Goal: Task Accomplishment & Management: Use online tool/utility

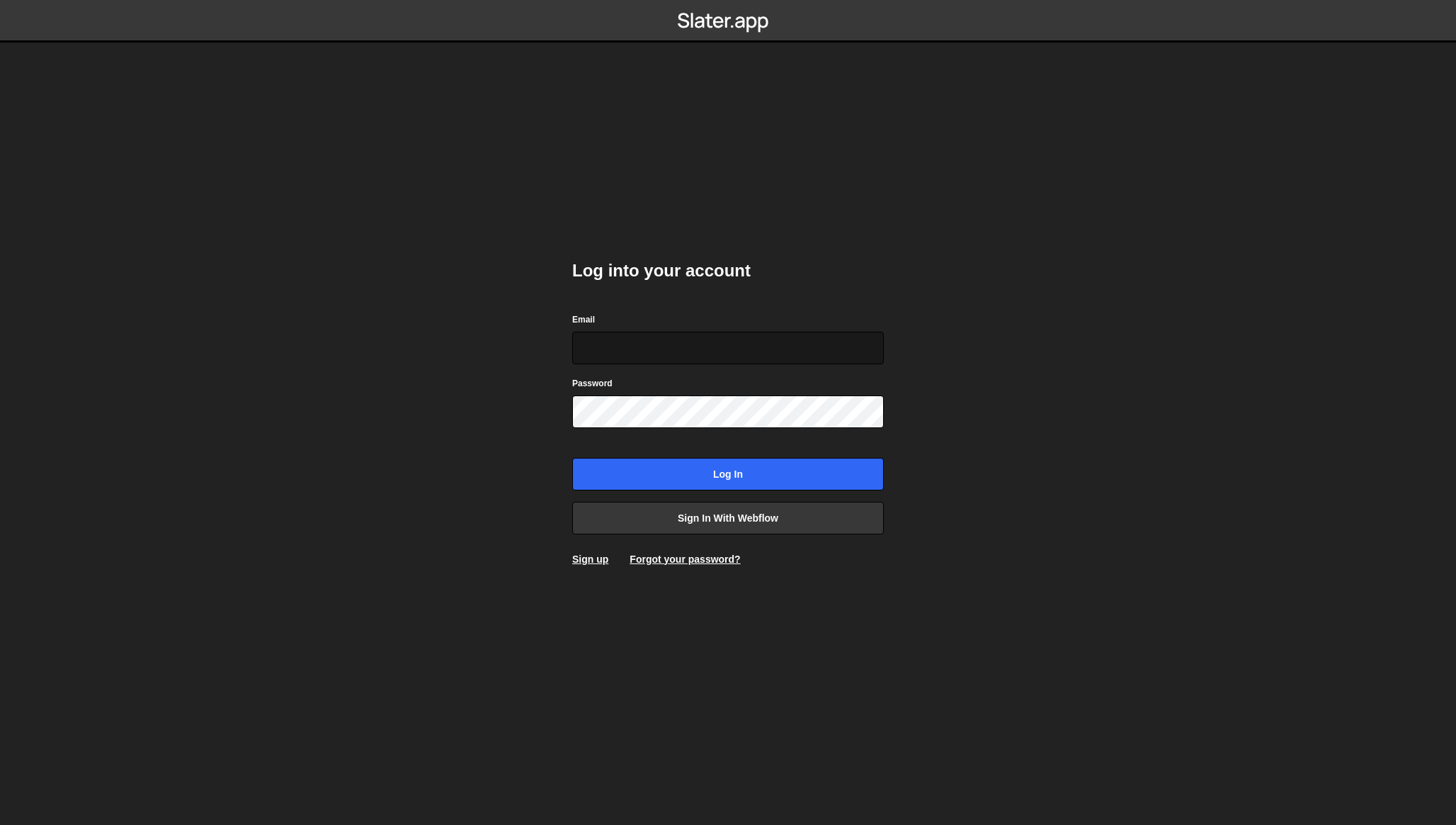
click at [690, 344] on input "Email" at bounding box center [728, 348] width 312 height 33
type input "[EMAIL_ADDRESS][DOMAIN_NAME]"
click at [573, 458] on input "Log in" at bounding box center [728, 474] width 312 height 33
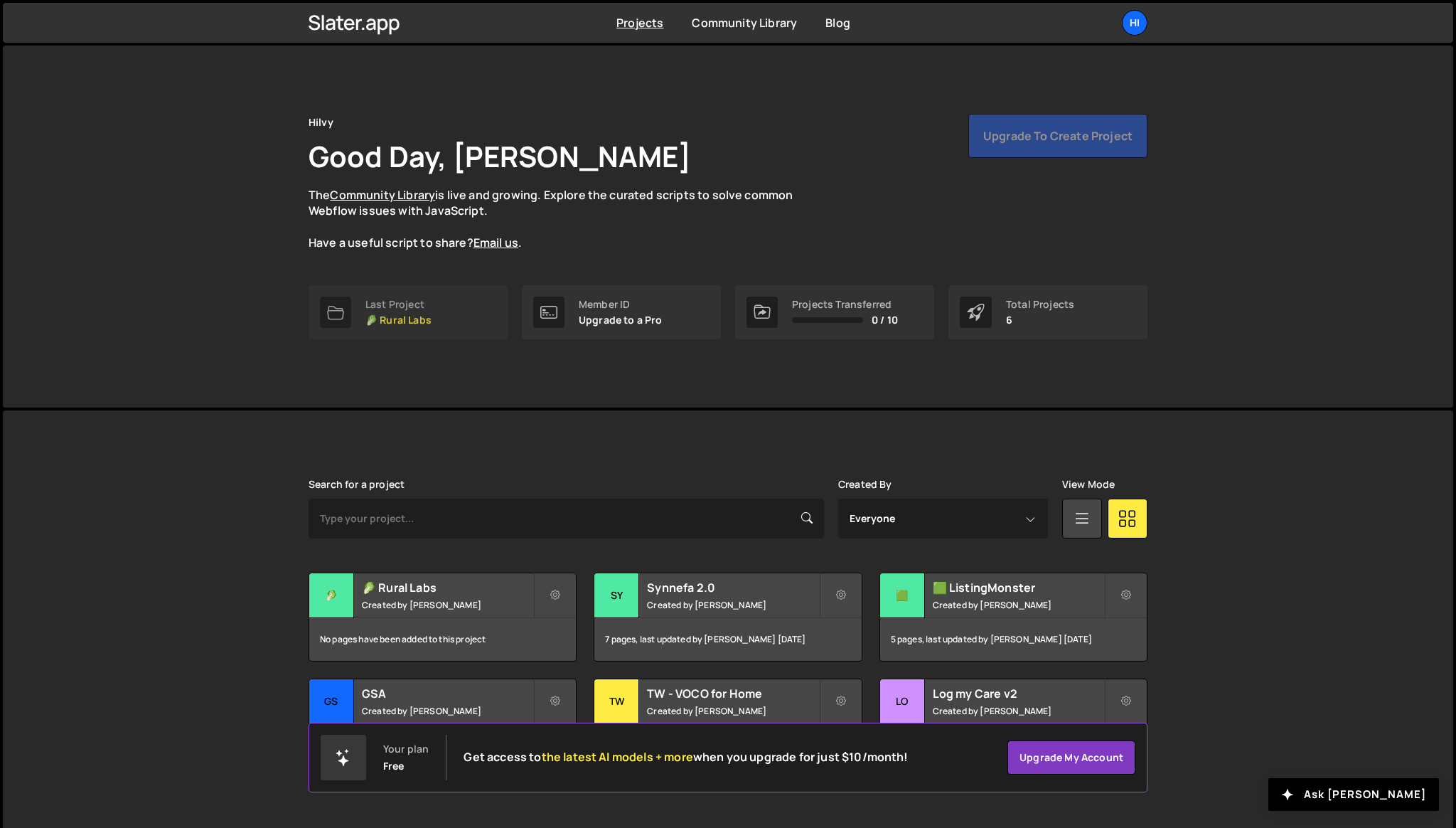
click at [422, 317] on p "🥬 Rural Labs" at bounding box center [398, 320] width 67 height 12
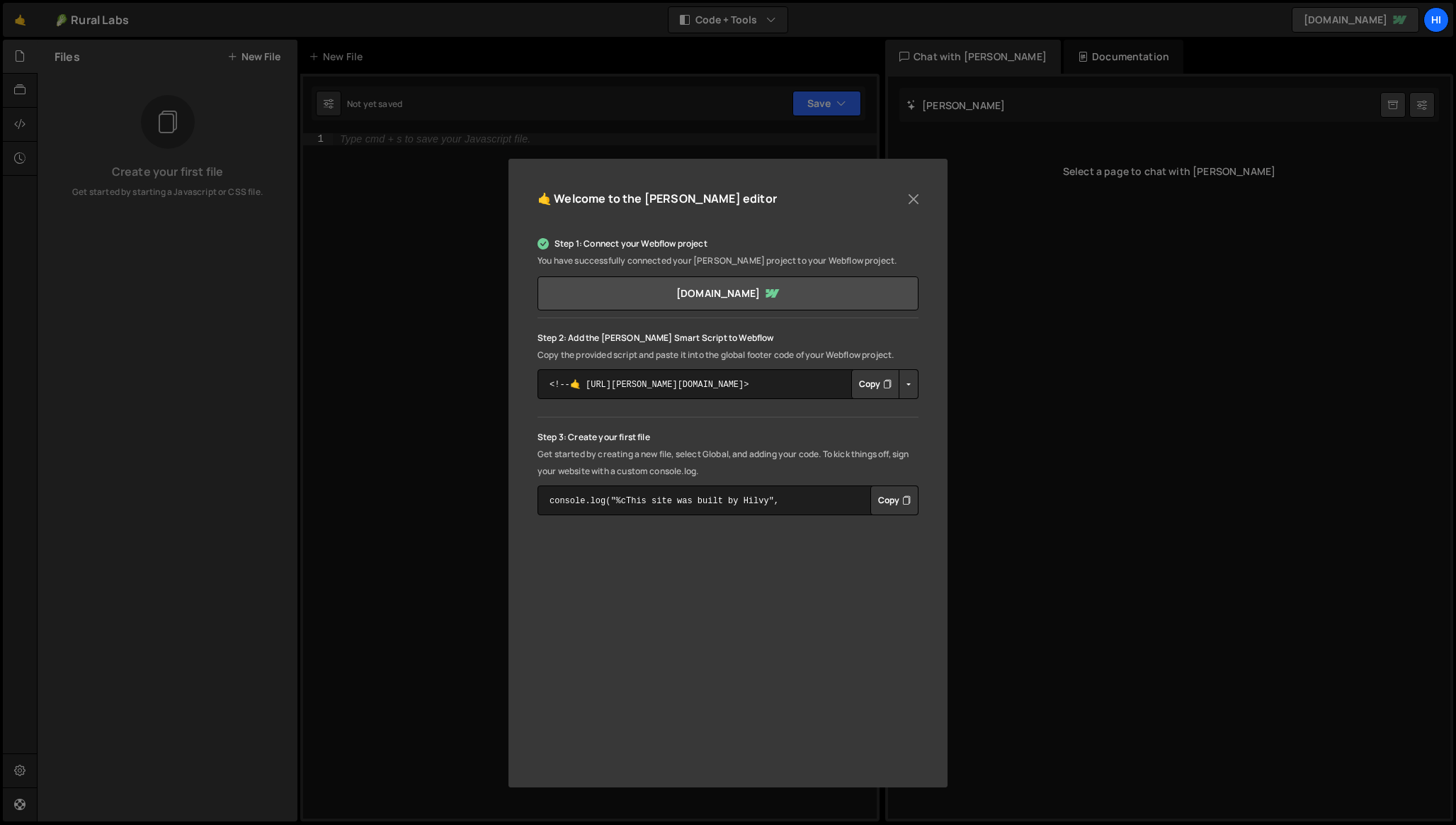
click at [908, 383] on button "Button group with nested dropdown" at bounding box center [909, 384] width 20 height 29
click at [932, 343] on div "🤙 Welcome to the Slater editor Step 1: Connect your Webflow project You have su…" at bounding box center [728, 473] width 439 height 629
click at [916, 197] on button "Close" at bounding box center [914, 199] width 21 height 21
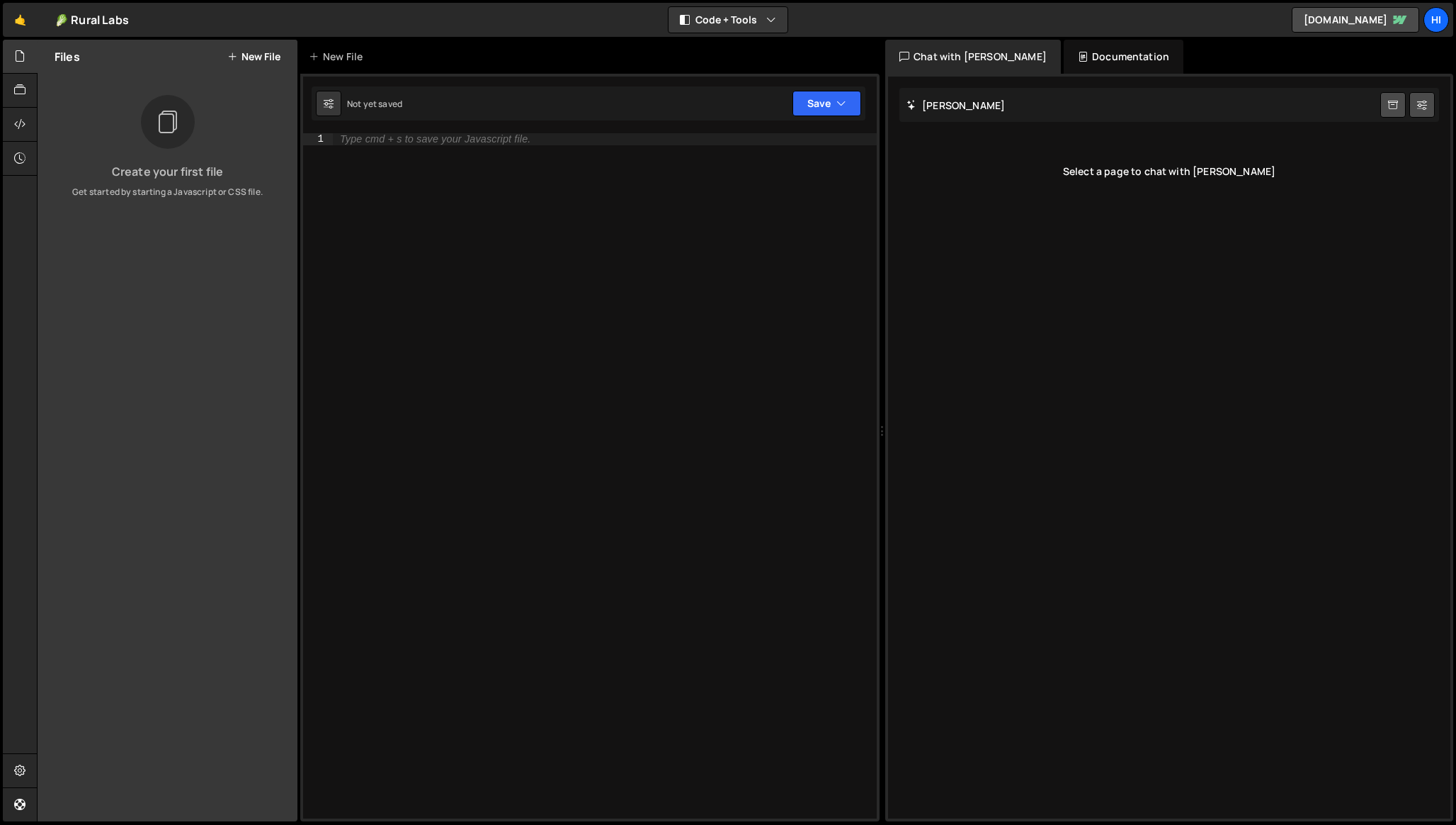
click at [249, 62] on button "New File" at bounding box center [254, 56] width 53 height 11
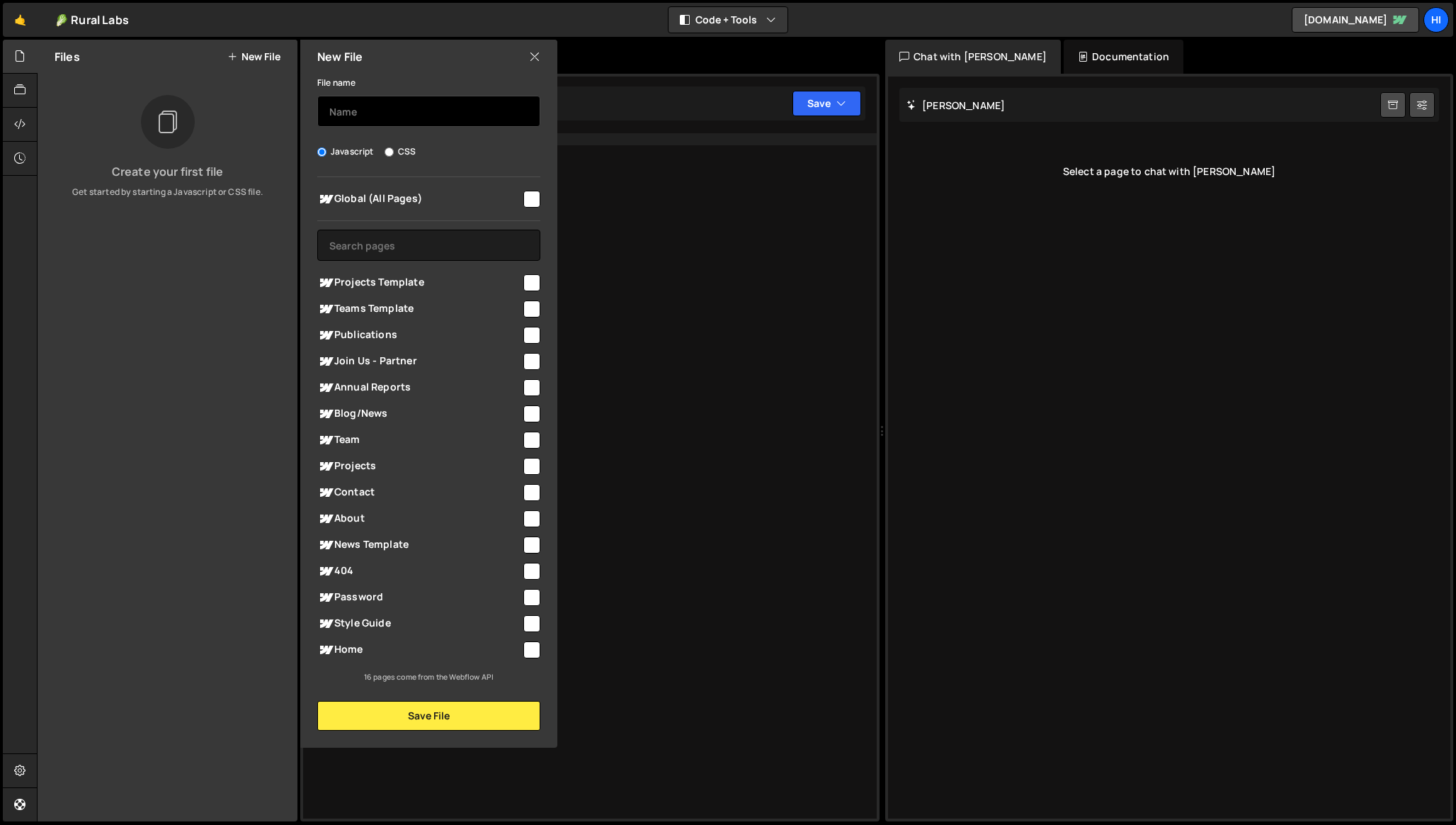
click at [385, 116] on input "text" at bounding box center [429, 111] width 223 height 31
click at [532, 201] on input "checkbox" at bounding box center [532, 199] width 17 height 17
checkbox input "true"
click at [372, 106] on input "text" at bounding box center [429, 111] width 223 height 31
type input "Global GSAP"
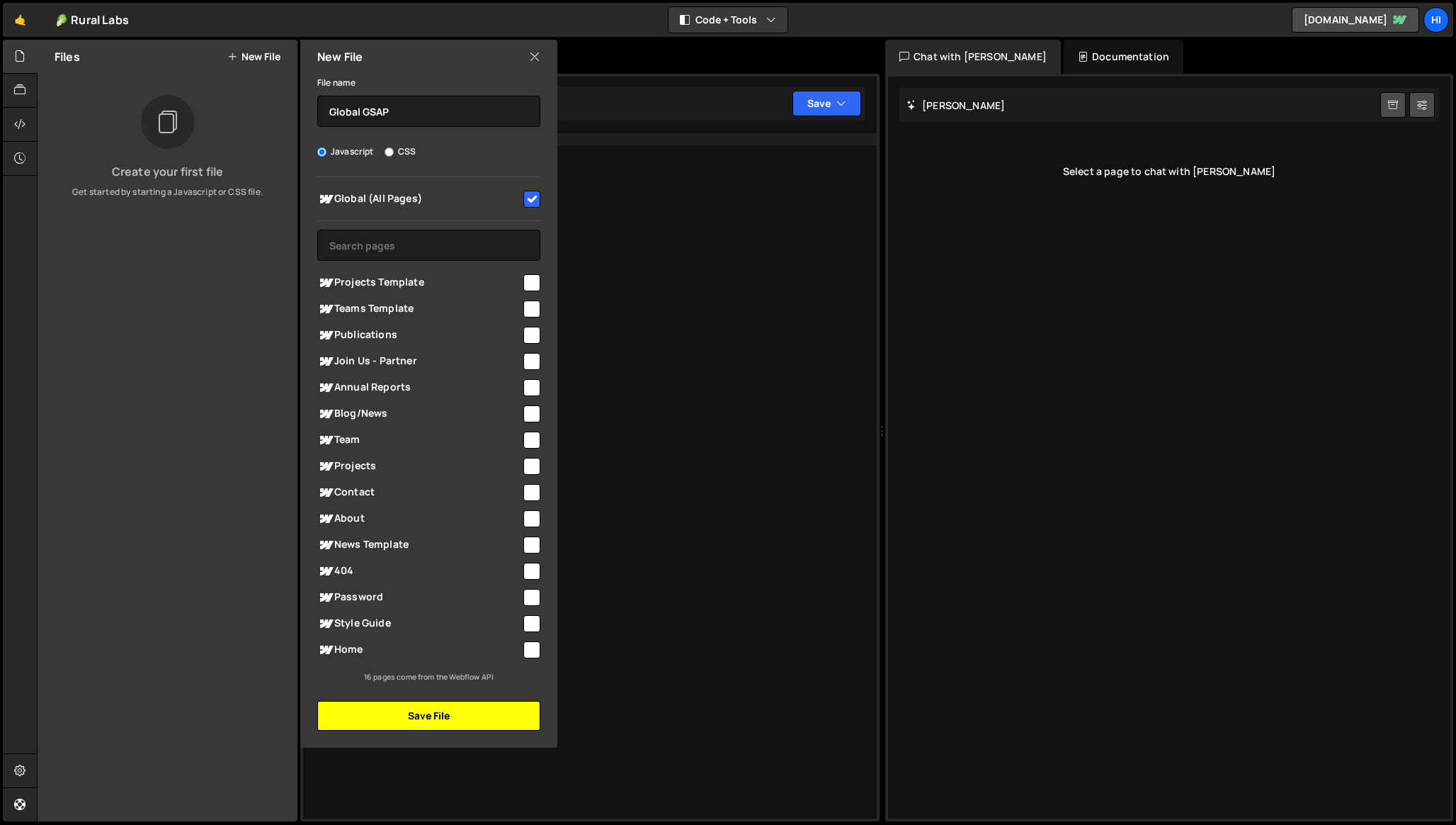
click at [442, 710] on button "Save File" at bounding box center [429, 715] width 223 height 29
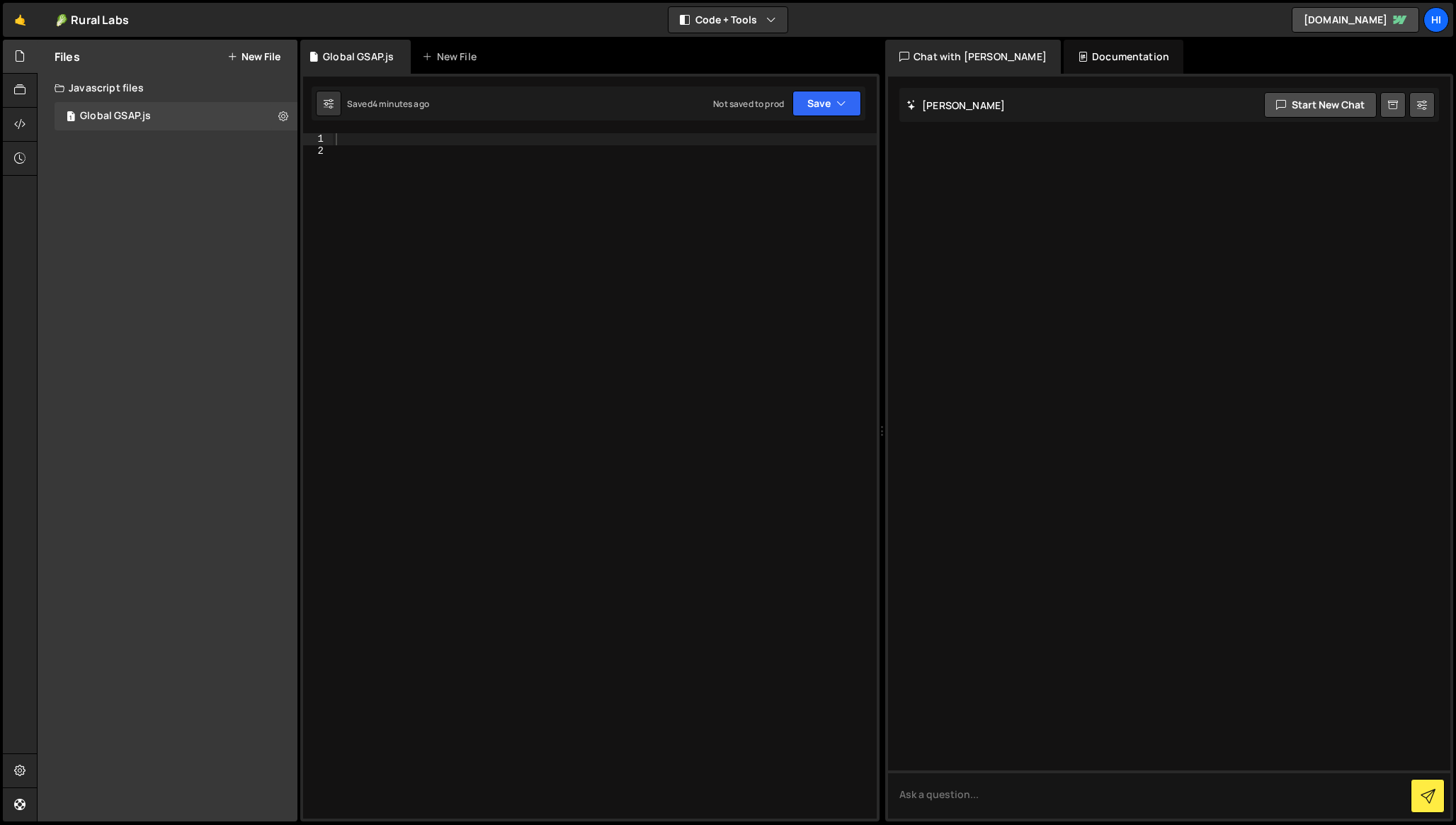
click at [250, 59] on button "New File" at bounding box center [254, 56] width 53 height 11
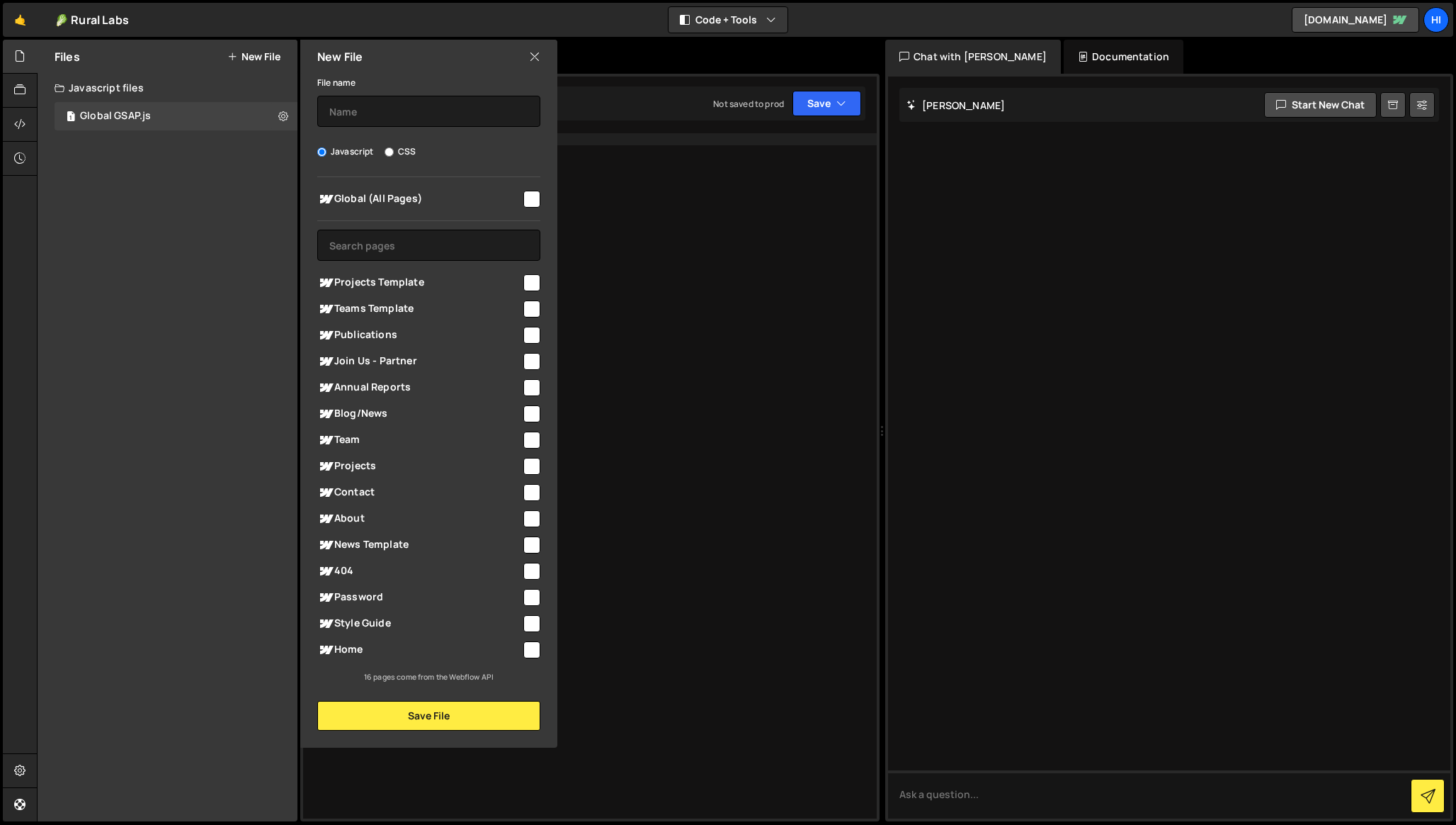
click at [396, 156] on label "CSS" at bounding box center [400, 151] width 31 height 14
click at [393, 156] on input "CSS" at bounding box center [389, 151] width 9 height 9
radio input "true"
click at [371, 109] on input "text" at bounding box center [429, 111] width 223 height 31
type input "GSAP CSS"
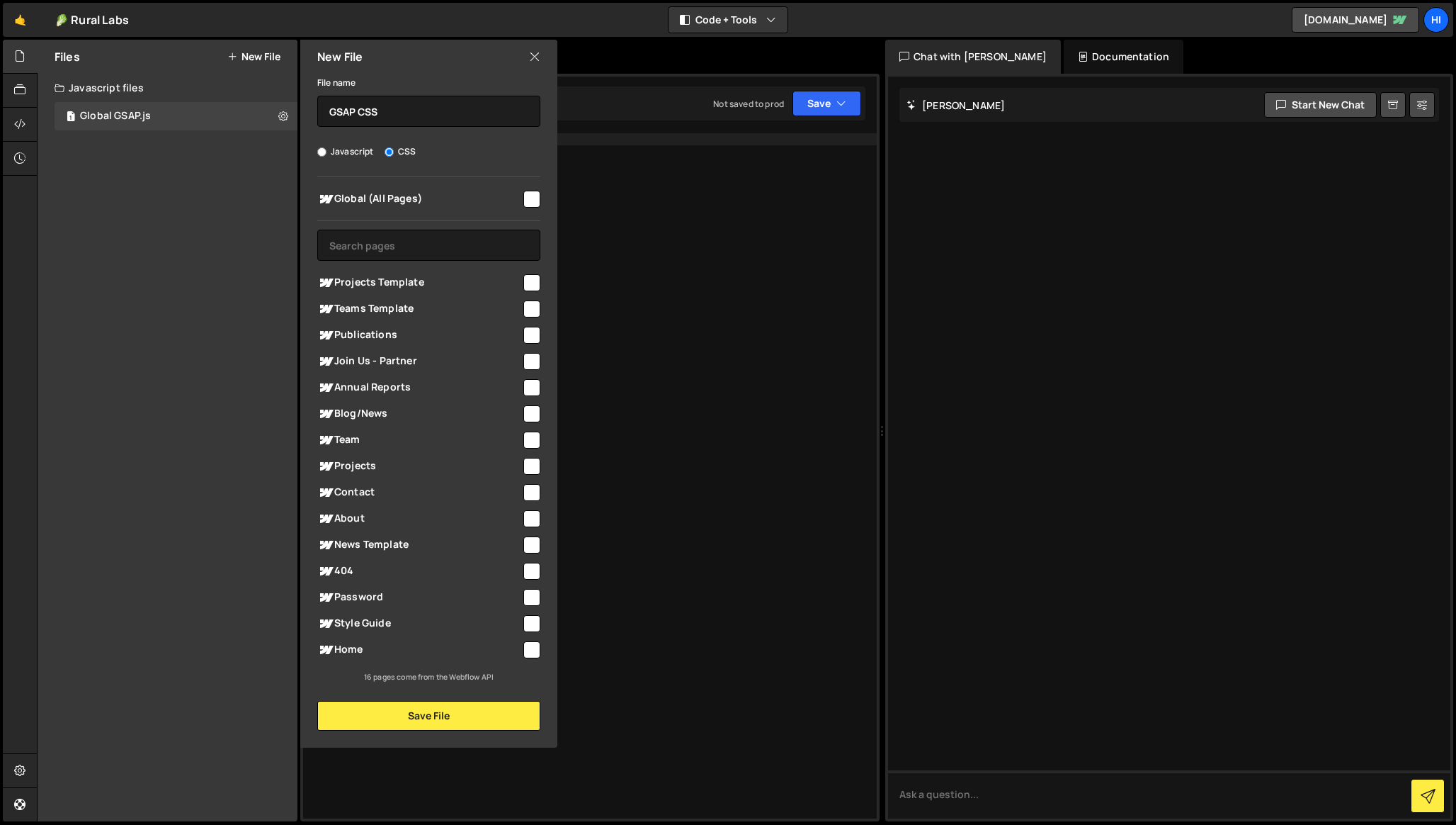
click at [532, 206] on input "checkbox" at bounding box center [532, 199] width 17 height 17
checkbox input "true"
click at [432, 710] on button "Save File" at bounding box center [429, 715] width 223 height 29
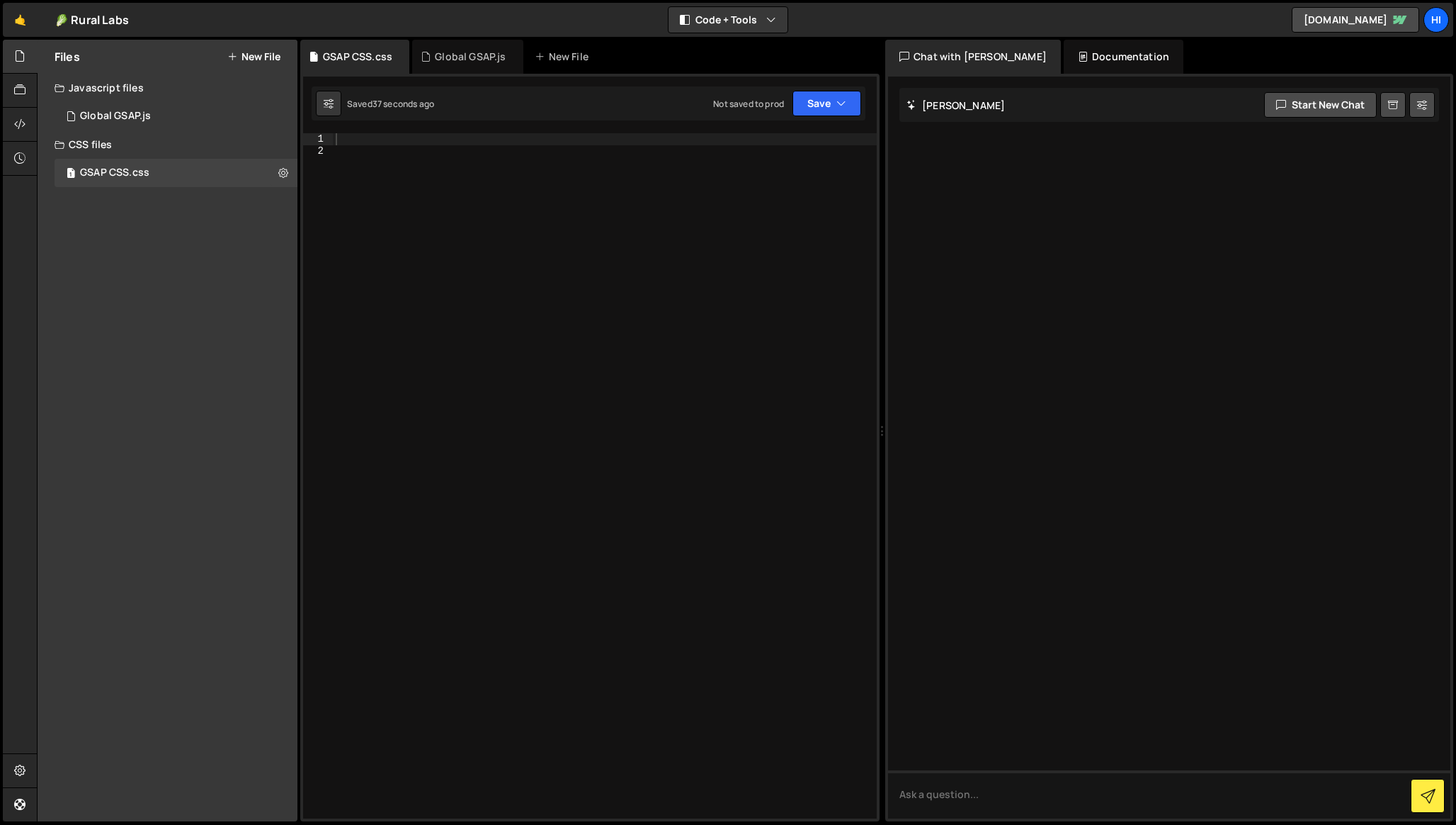
click at [476, 282] on div at bounding box center [604, 488] width 544 height 709
click at [448, 145] on div at bounding box center [604, 488] width 544 height 709
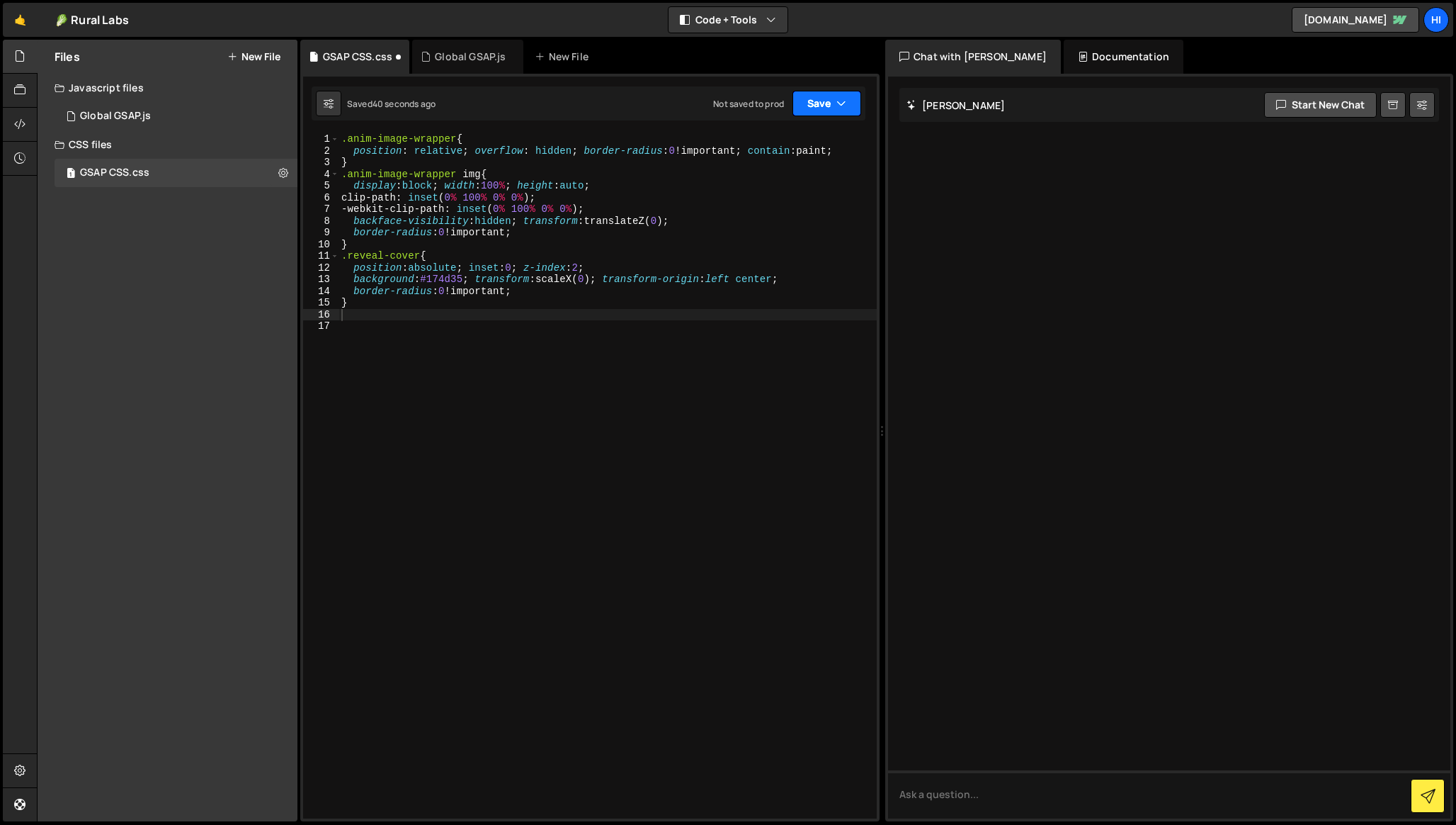
click at [824, 105] on button "Save" at bounding box center [827, 103] width 69 height 25
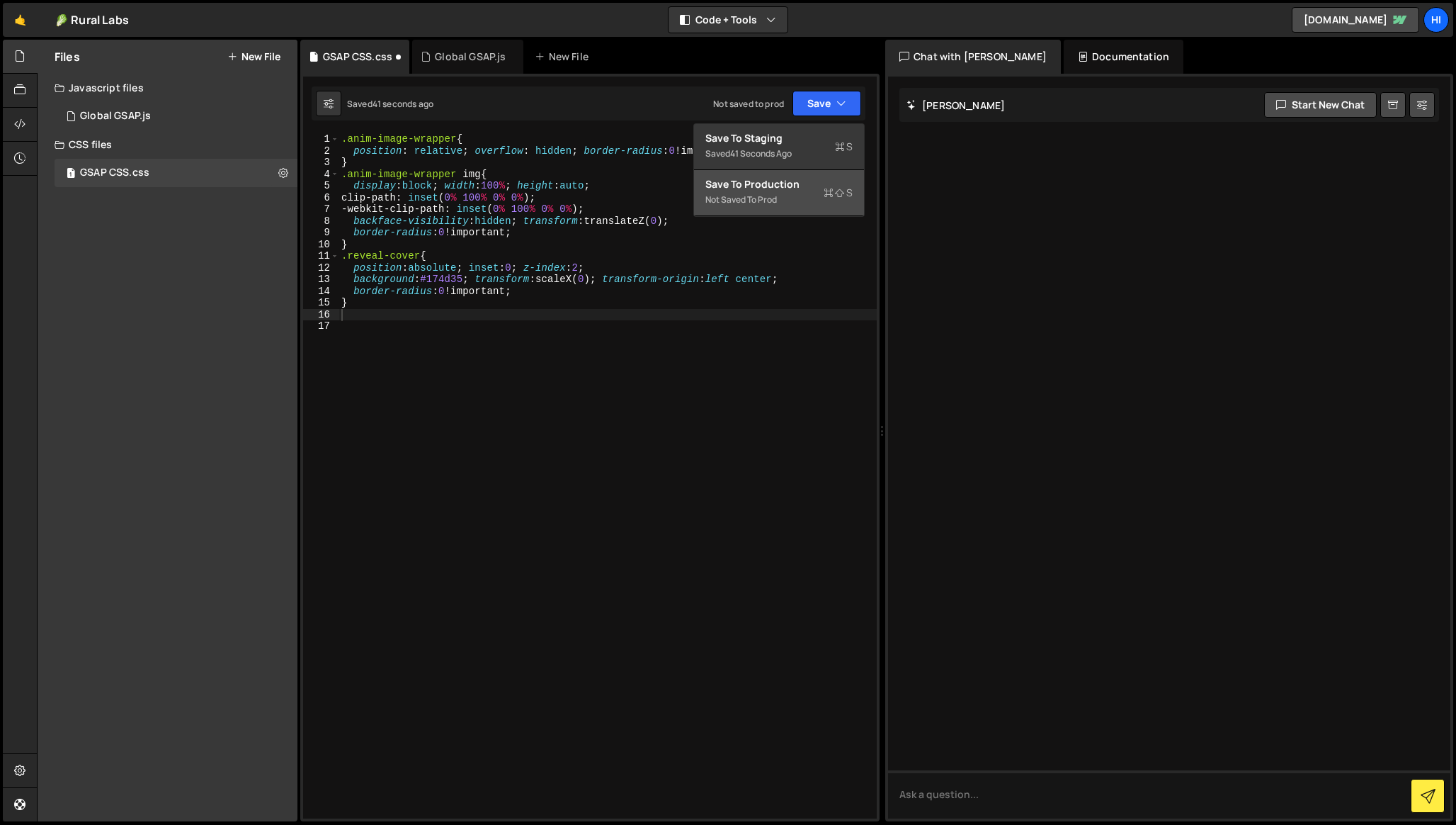
click at [780, 193] on div "Not saved to prod" at bounding box center [779, 200] width 147 height 17
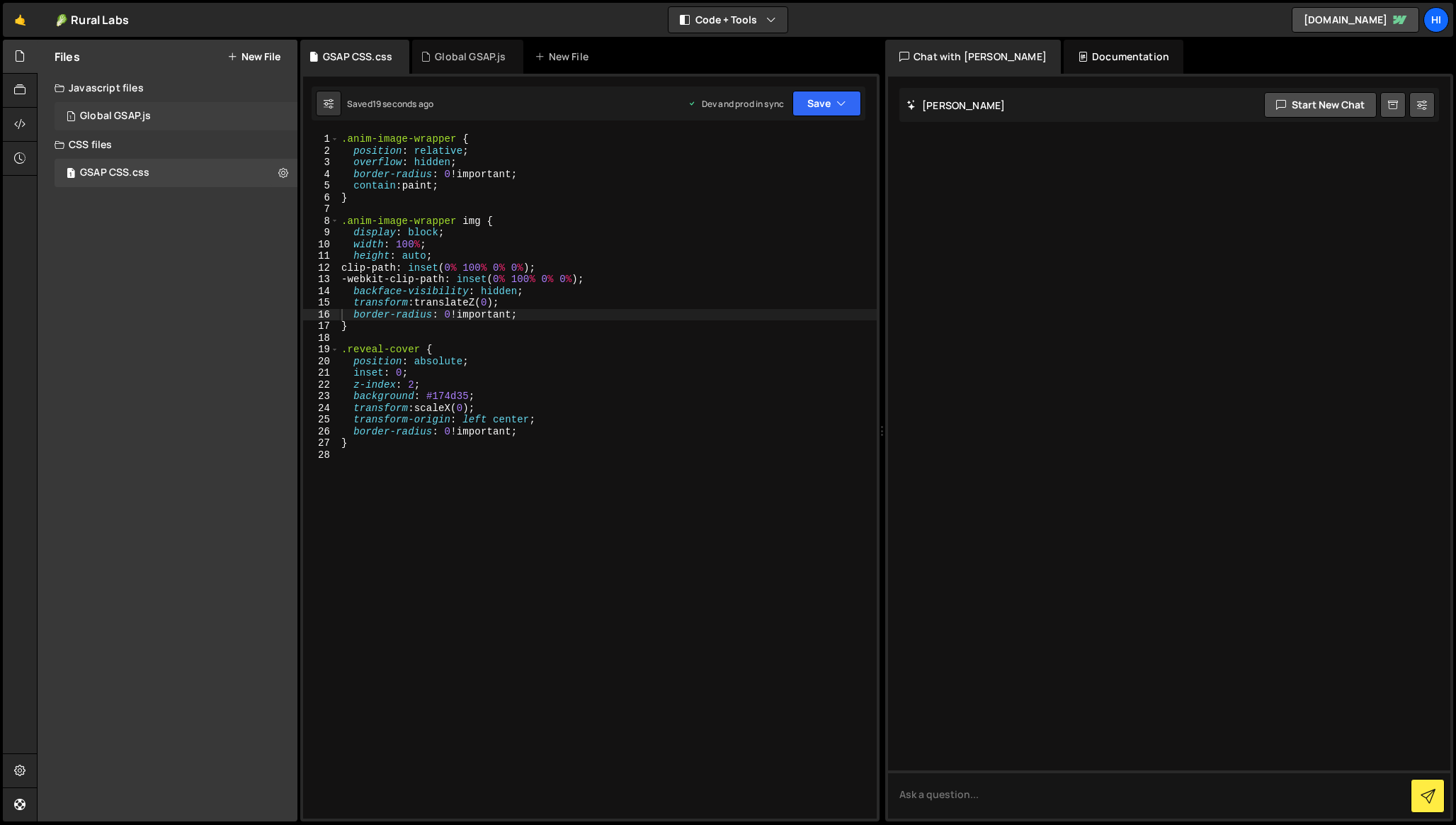
click at [145, 106] on div "1 Global GSAP.js 0" at bounding box center [176, 116] width 243 height 29
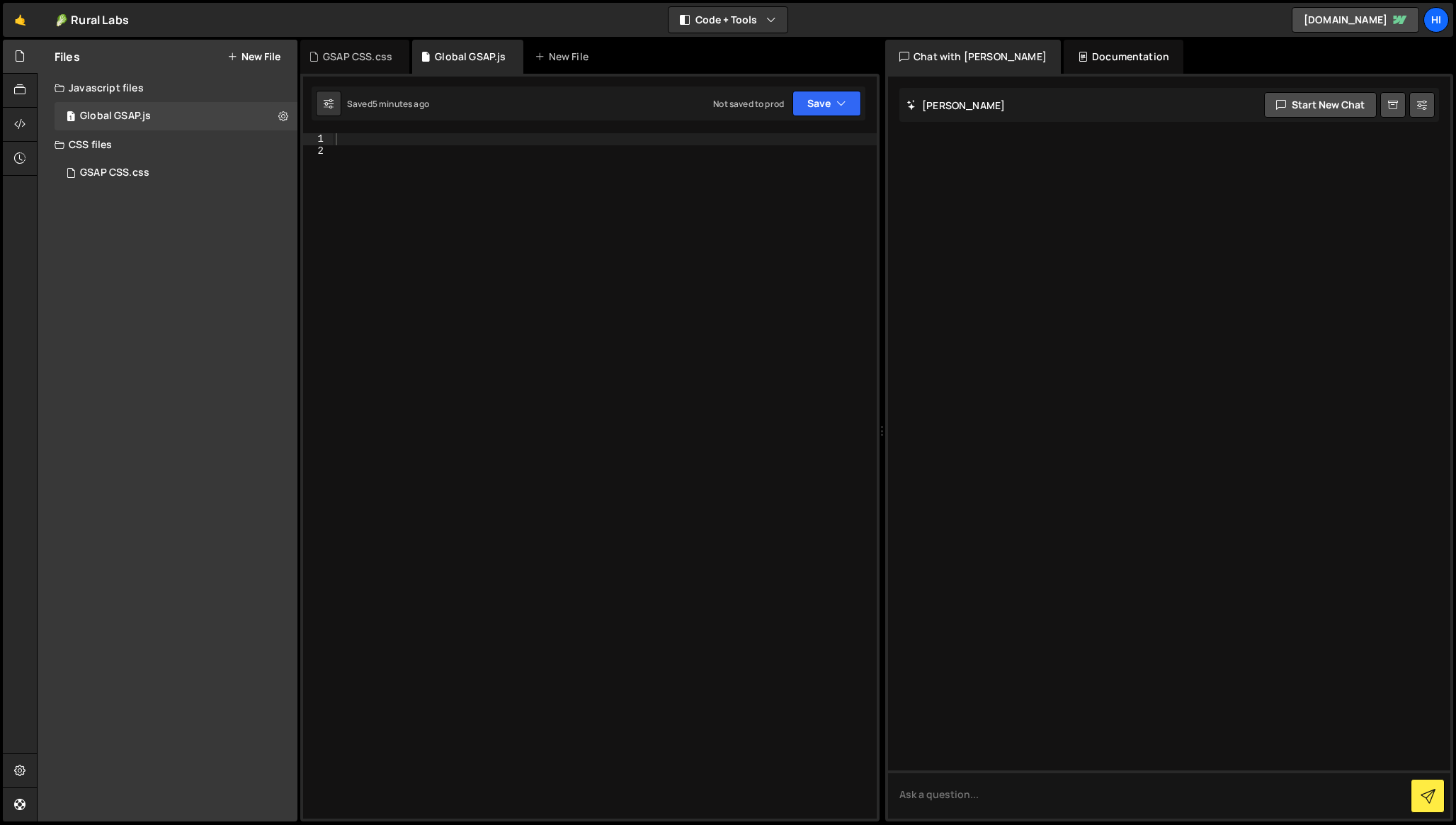
click at [445, 388] on div at bounding box center [604, 488] width 544 height 709
click at [384, 140] on div at bounding box center [604, 488] width 544 height 709
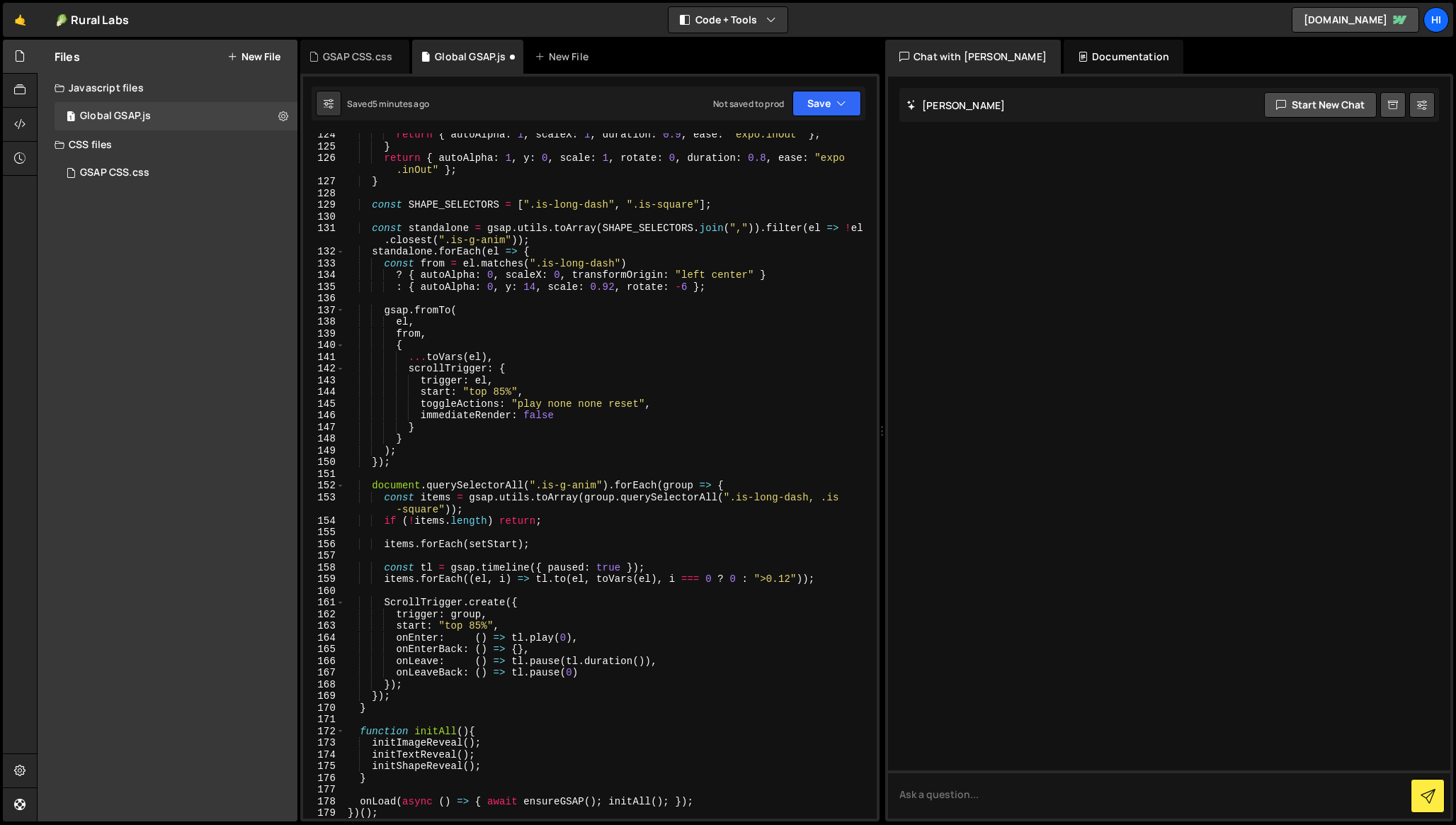
scroll to position [1524, 0]
click at [815, 107] on button "Save" at bounding box center [827, 103] width 69 height 25
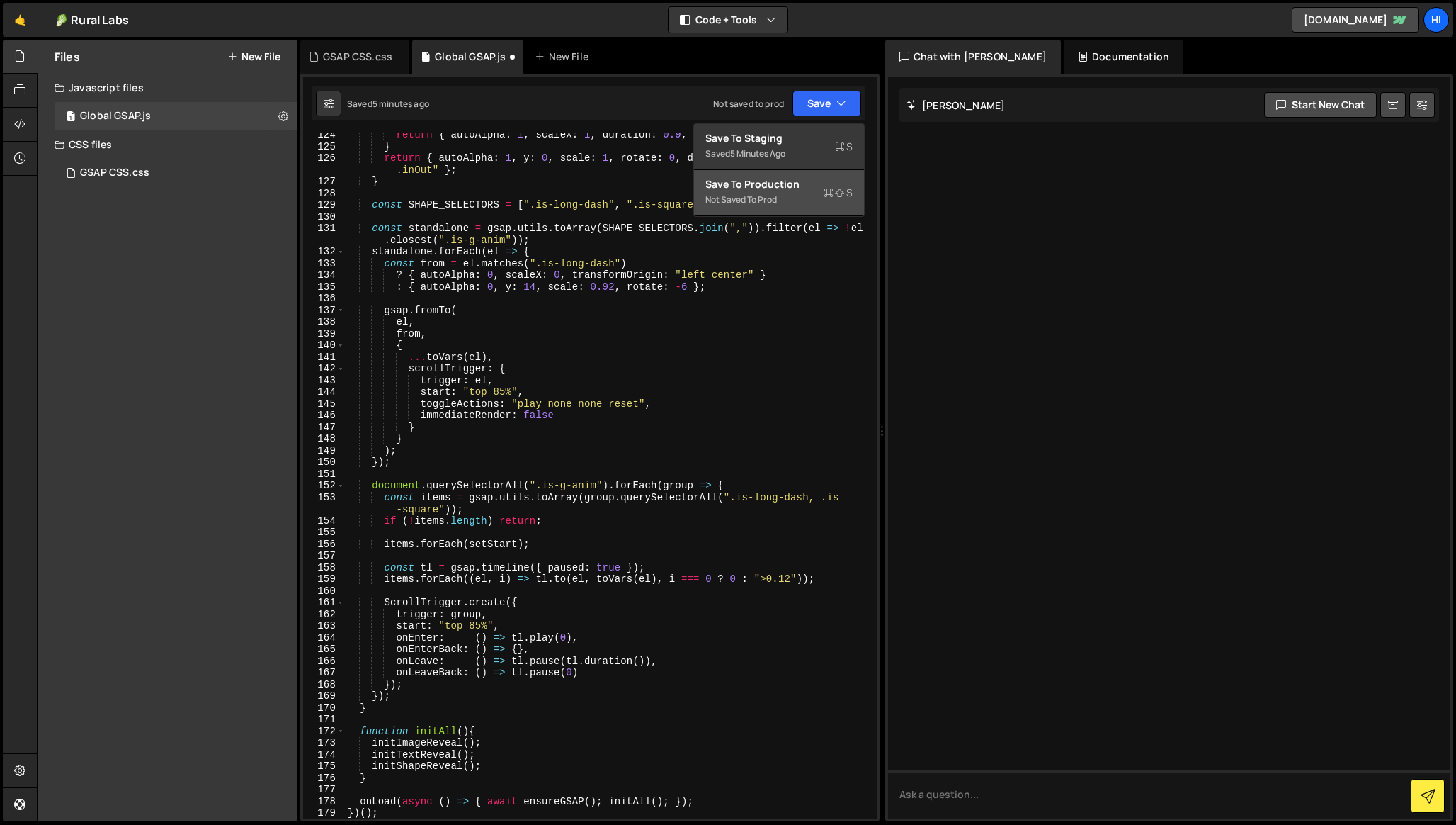
click at [774, 188] on div "Save to Production S" at bounding box center [779, 183] width 147 height 14
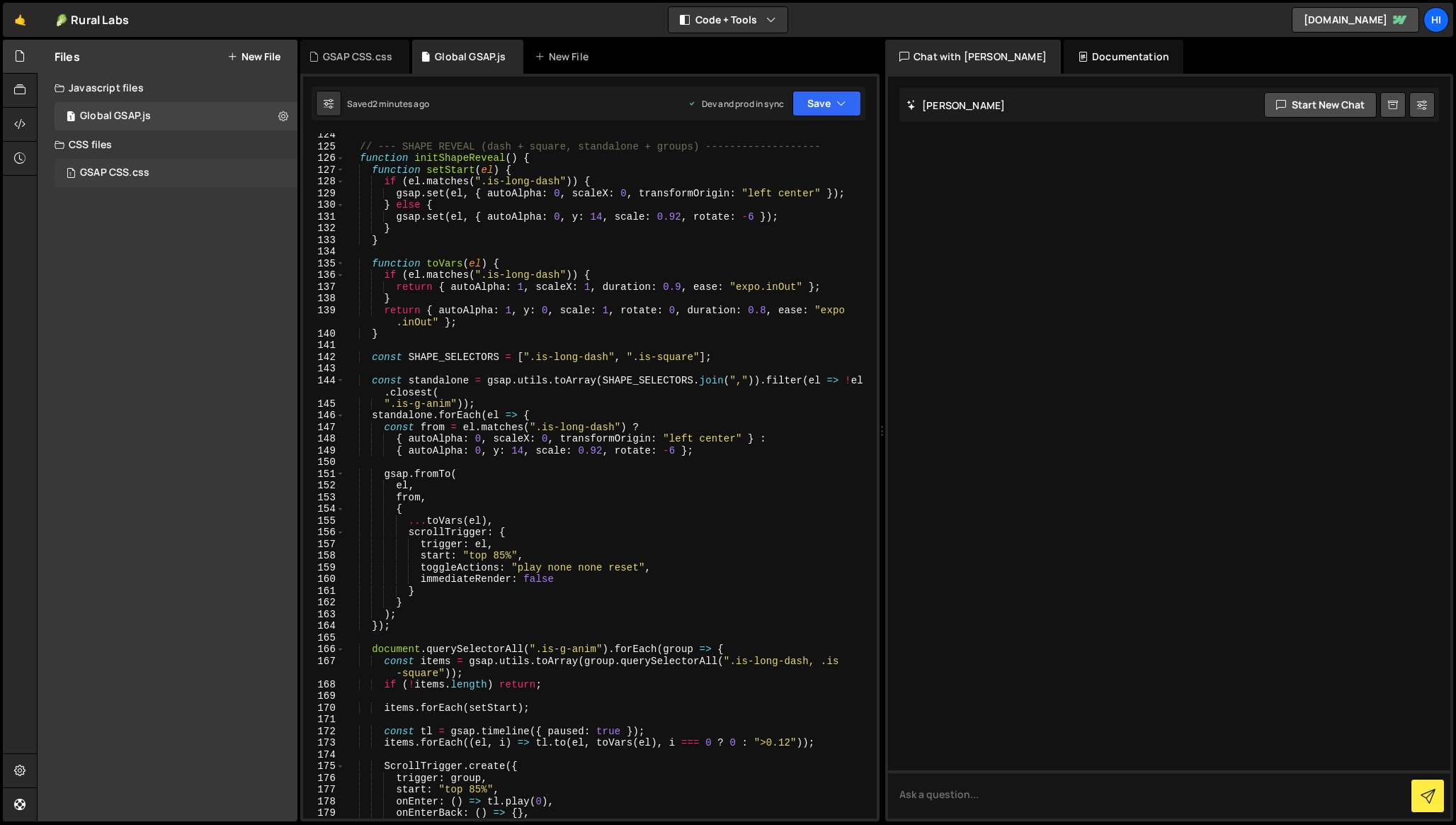
click at [132, 172] on div "GSAP CSS.css" at bounding box center [115, 173] width 70 height 13
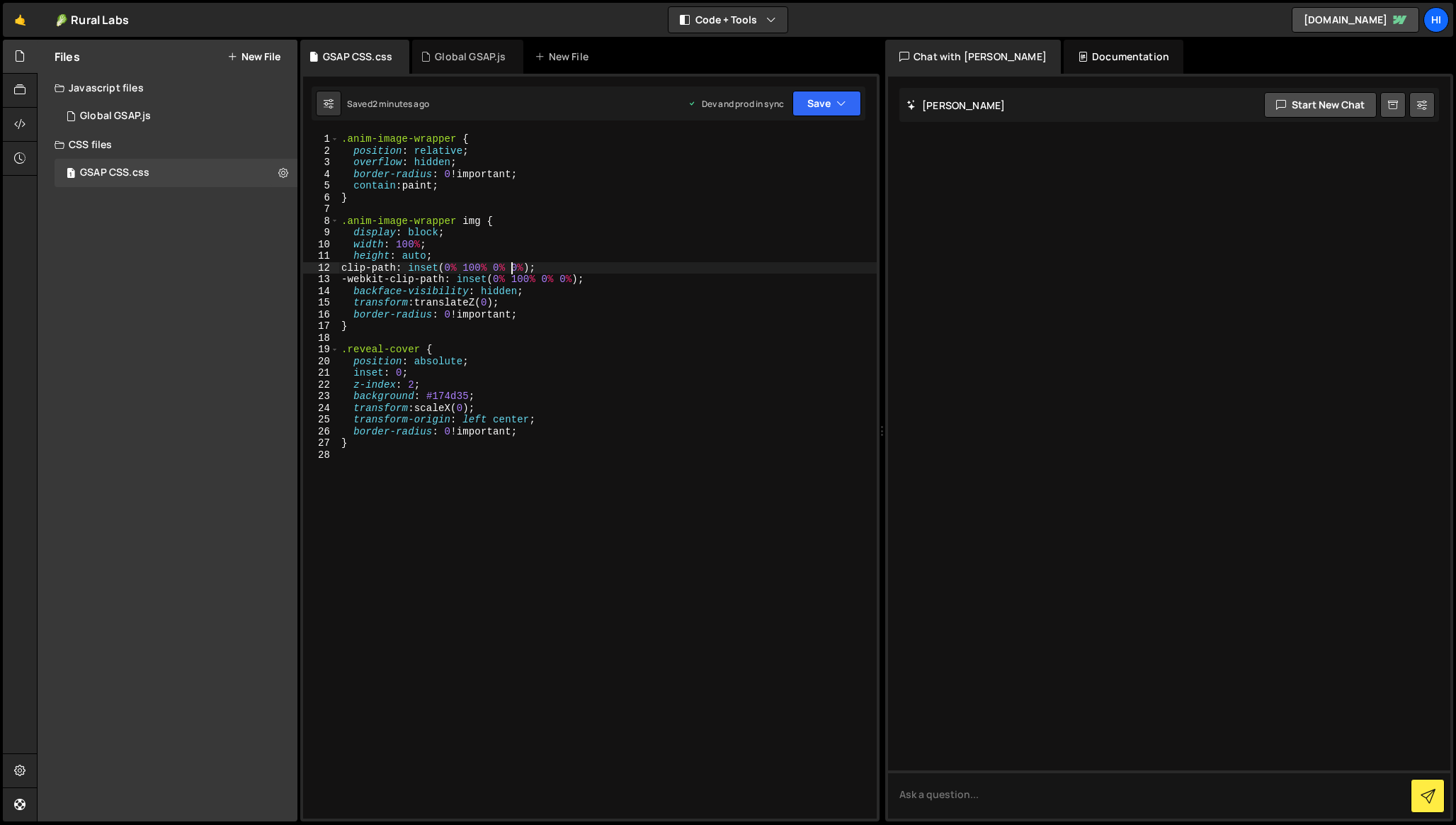
click at [512, 265] on div ".anim-image-wrapper { position : relative ; overflow : hidden ; border-radius :…" at bounding box center [608, 488] width 538 height 709
type textarea "}"
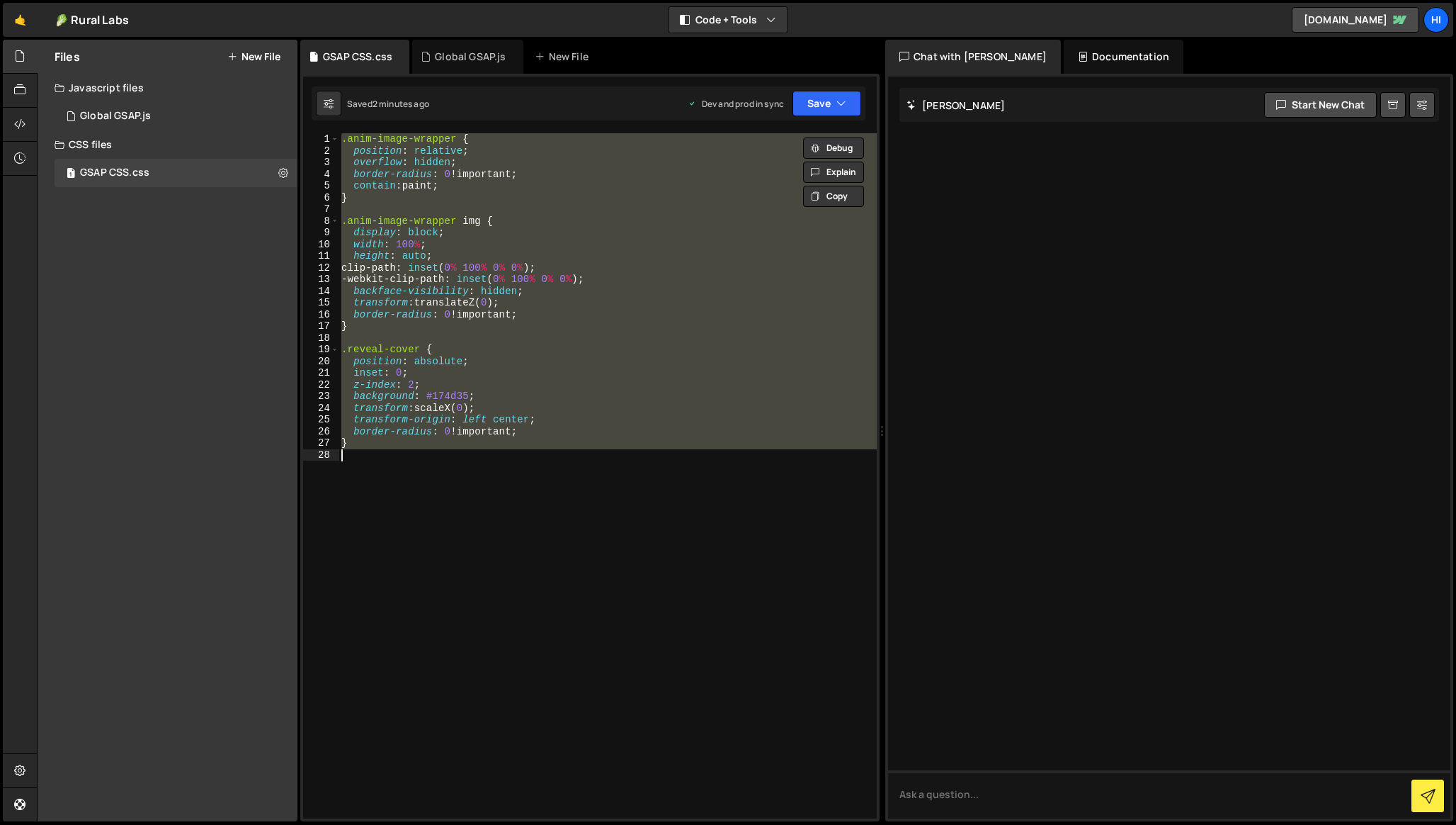
paste textarea
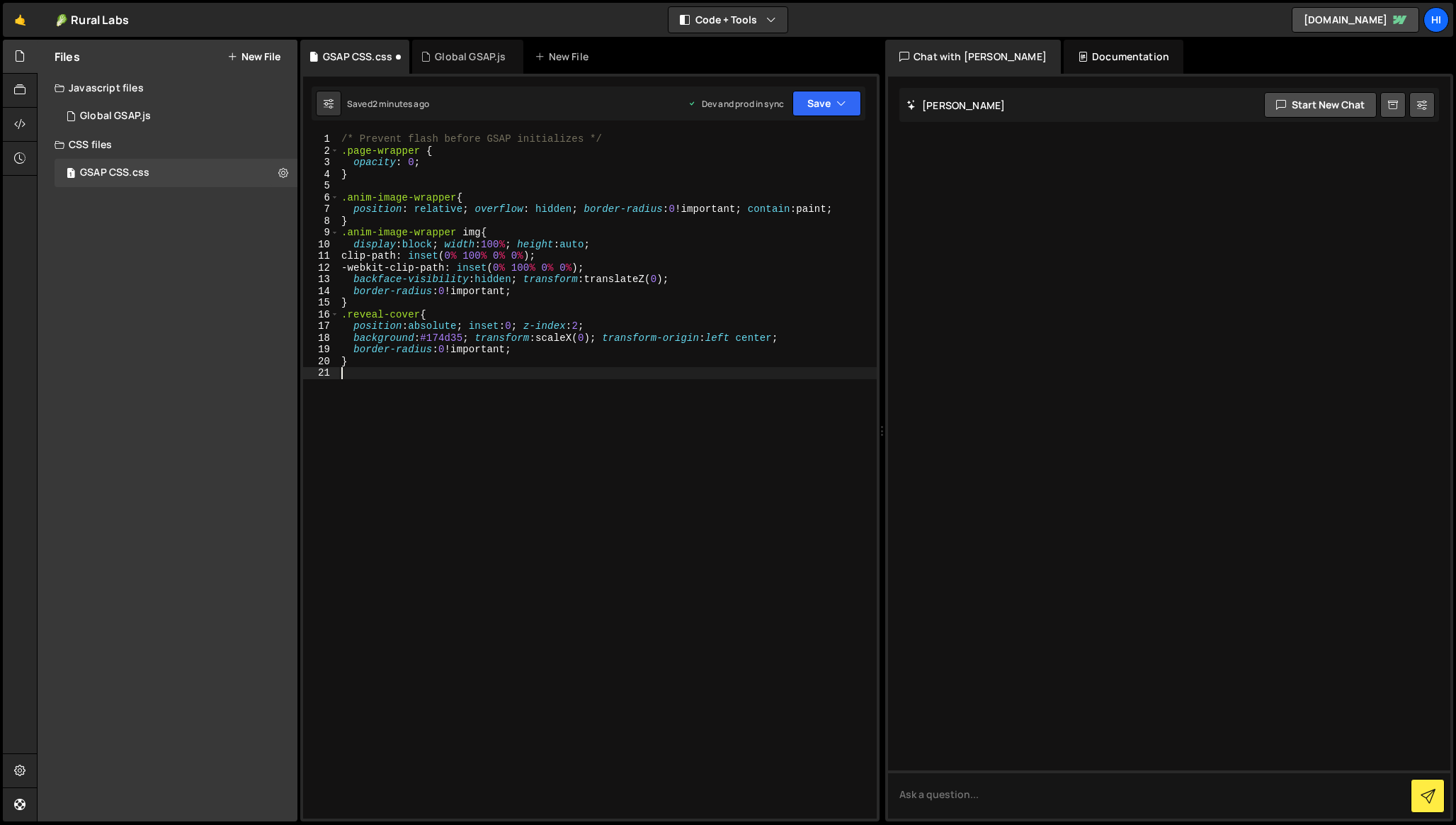
type textarea "}"
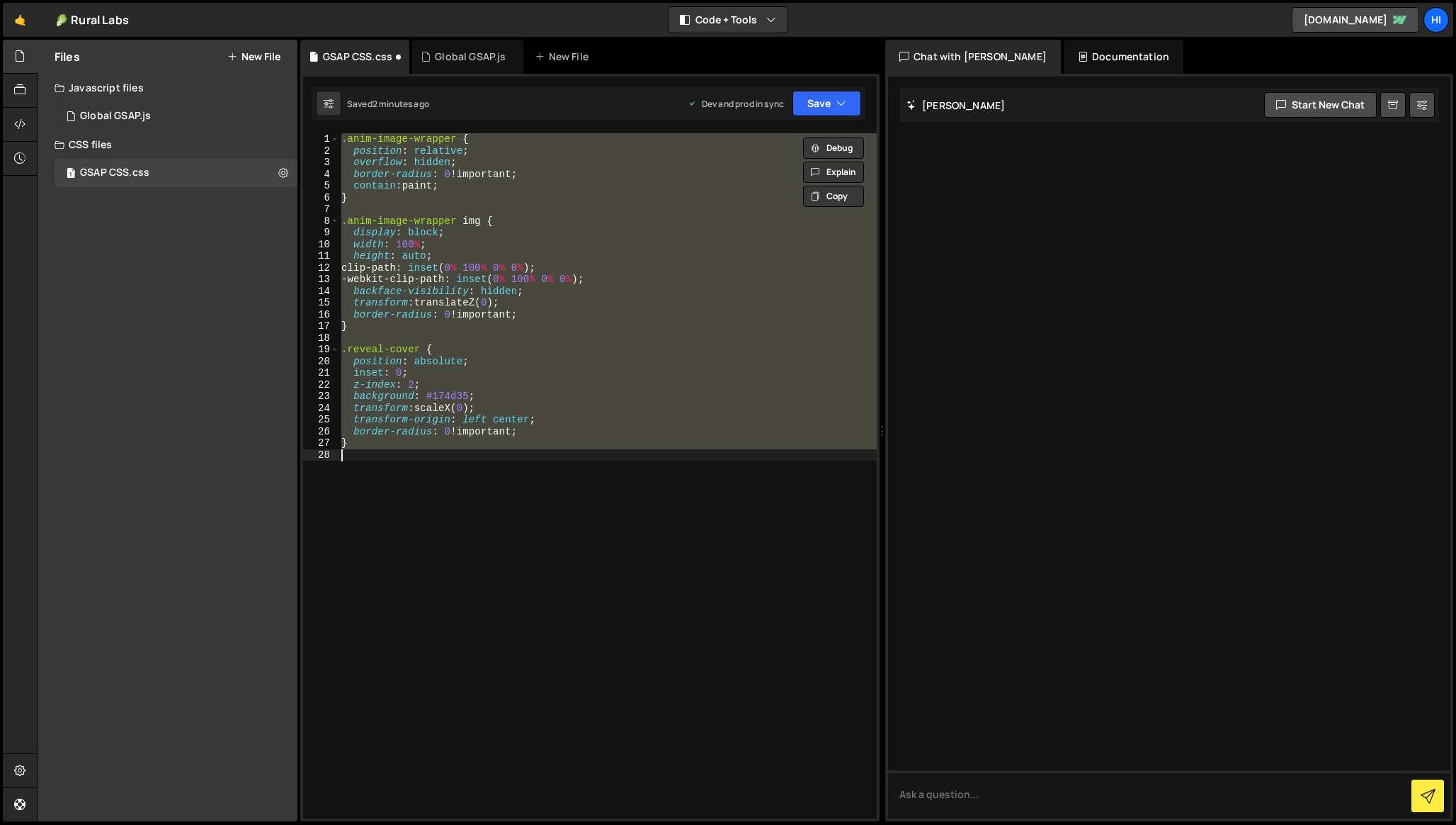
paste textarea
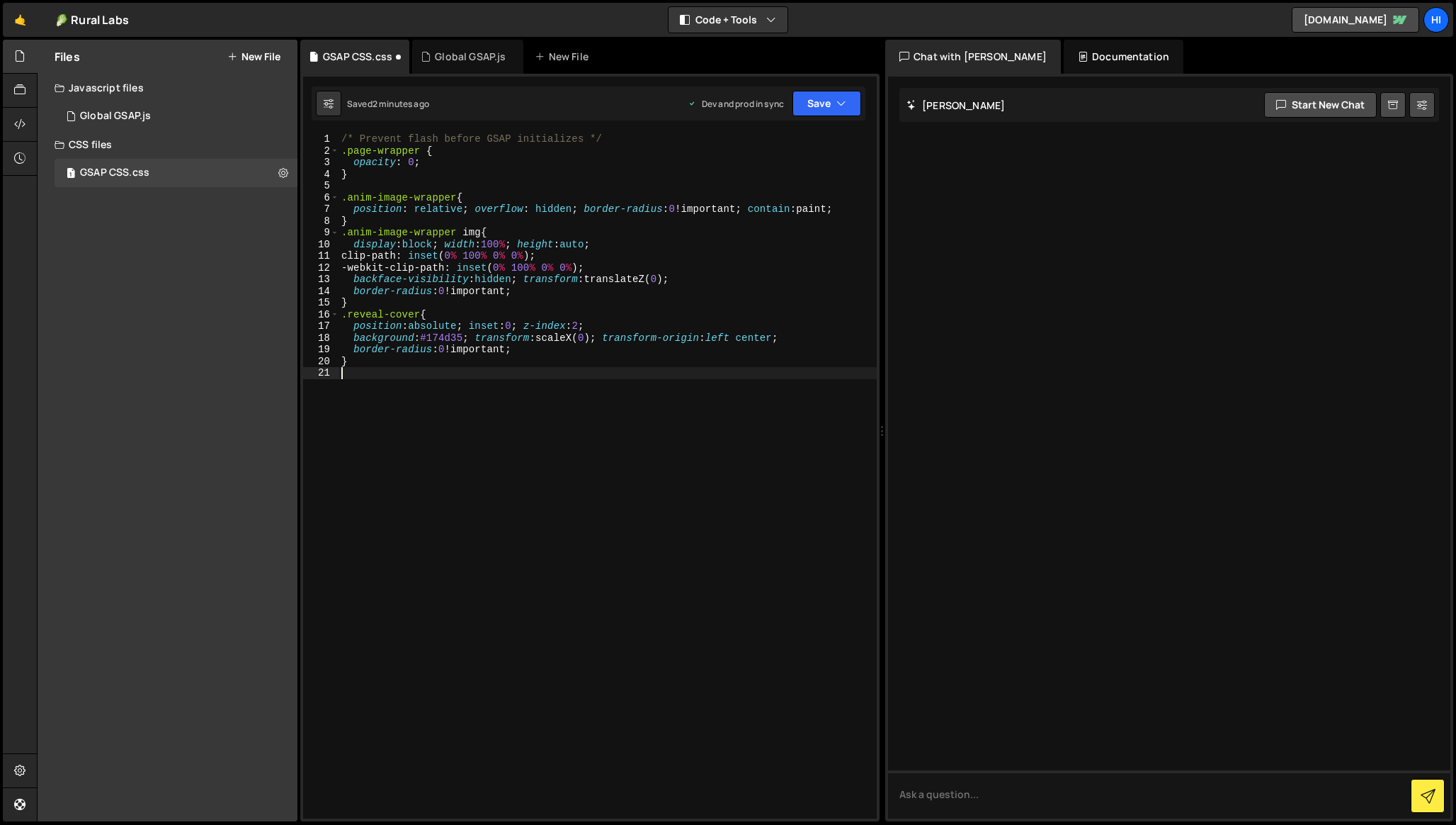
type textarea "}"
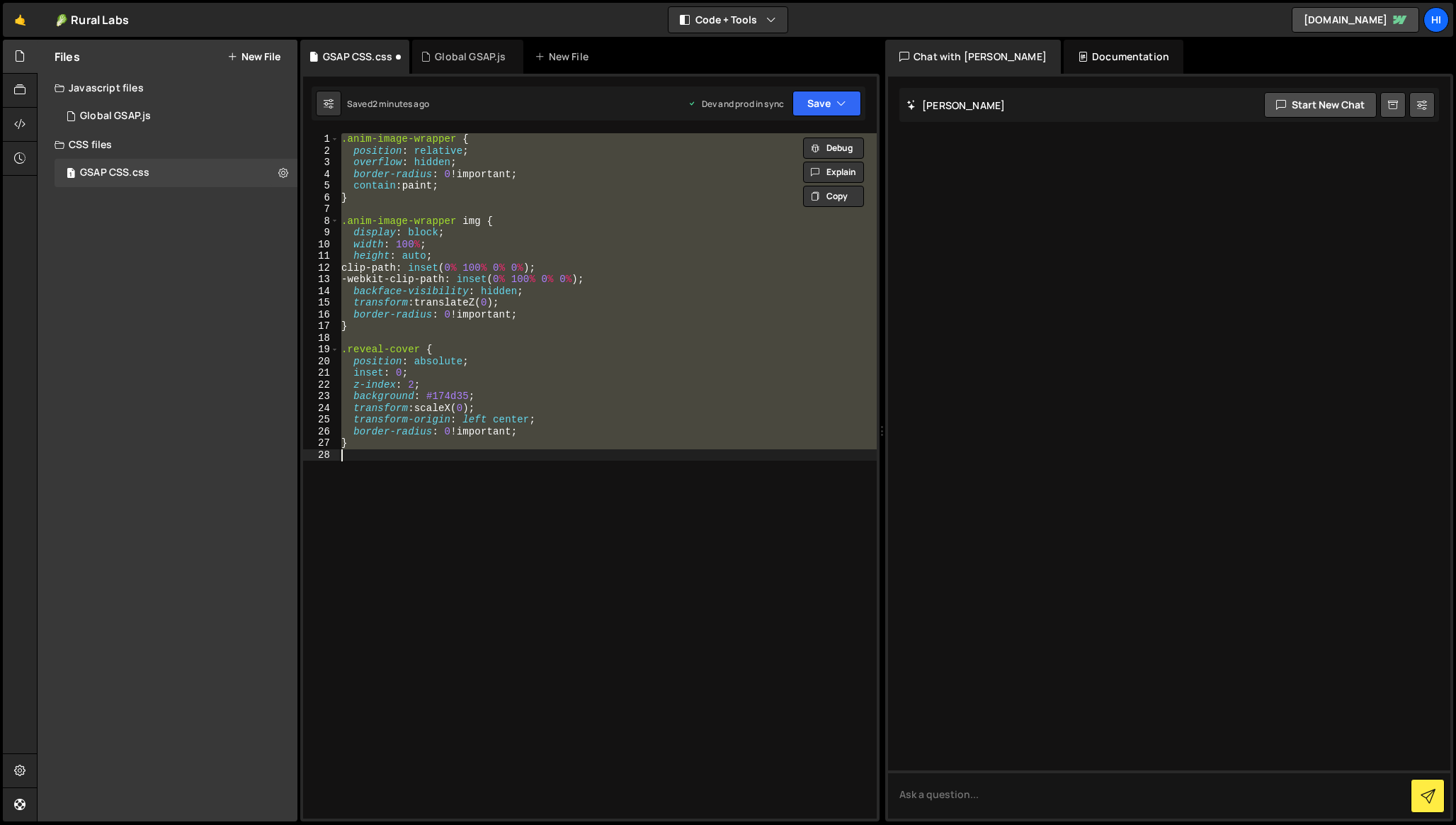
paste textarea
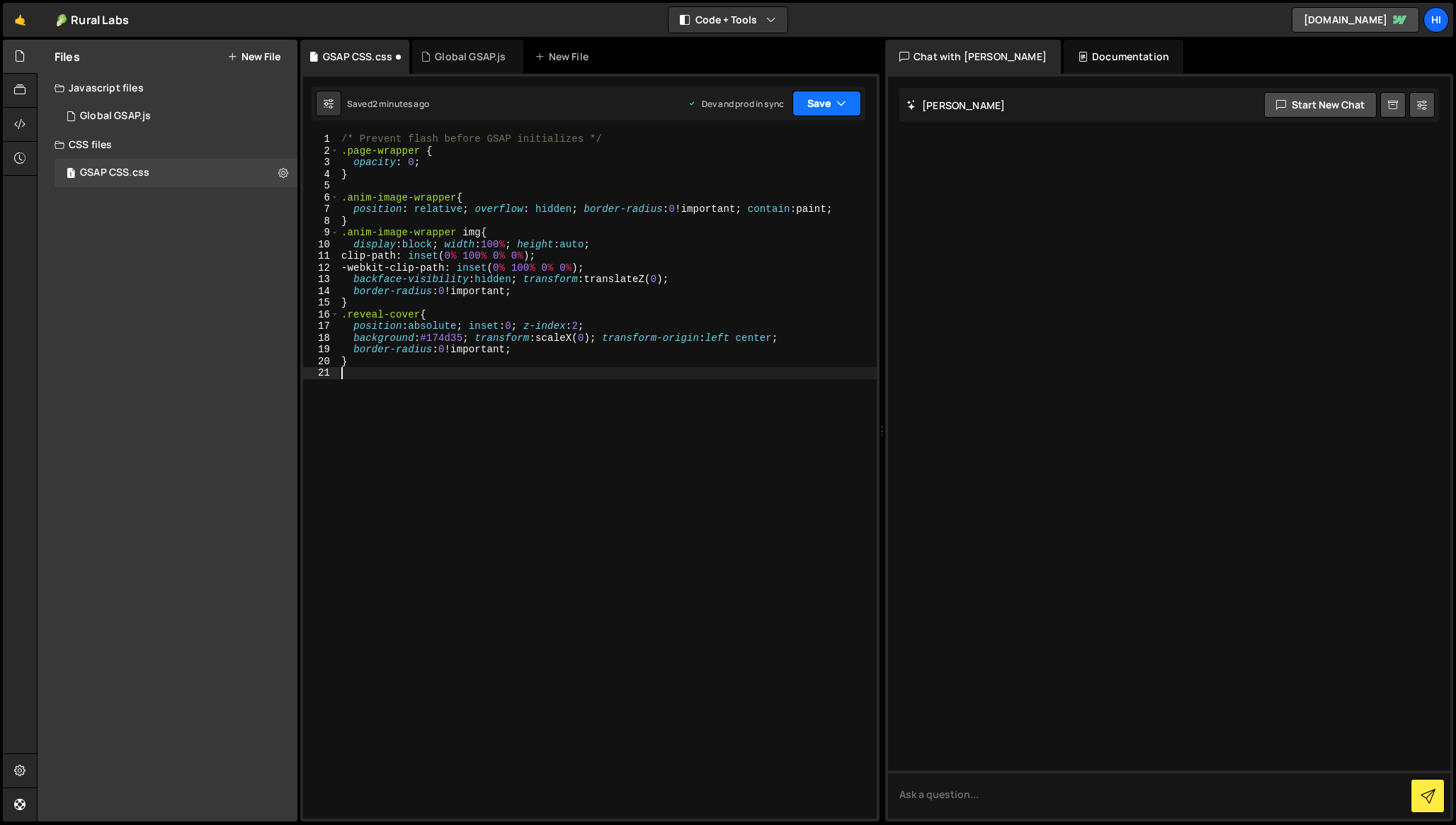
click at [820, 100] on button "Save" at bounding box center [827, 103] width 69 height 25
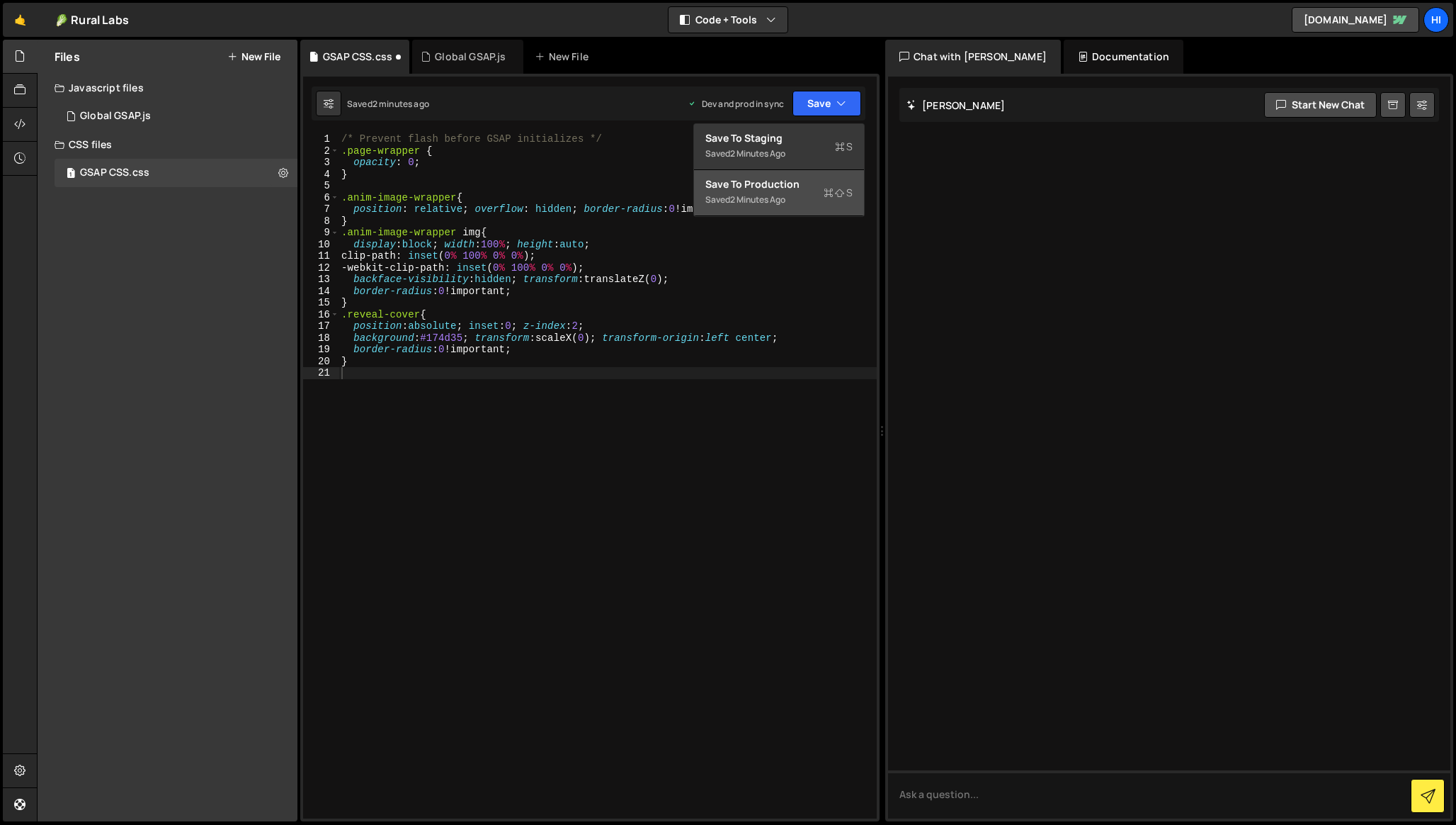
click at [782, 193] on div "2 minutes ago" at bounding box center [758, 199] width 56 height 12
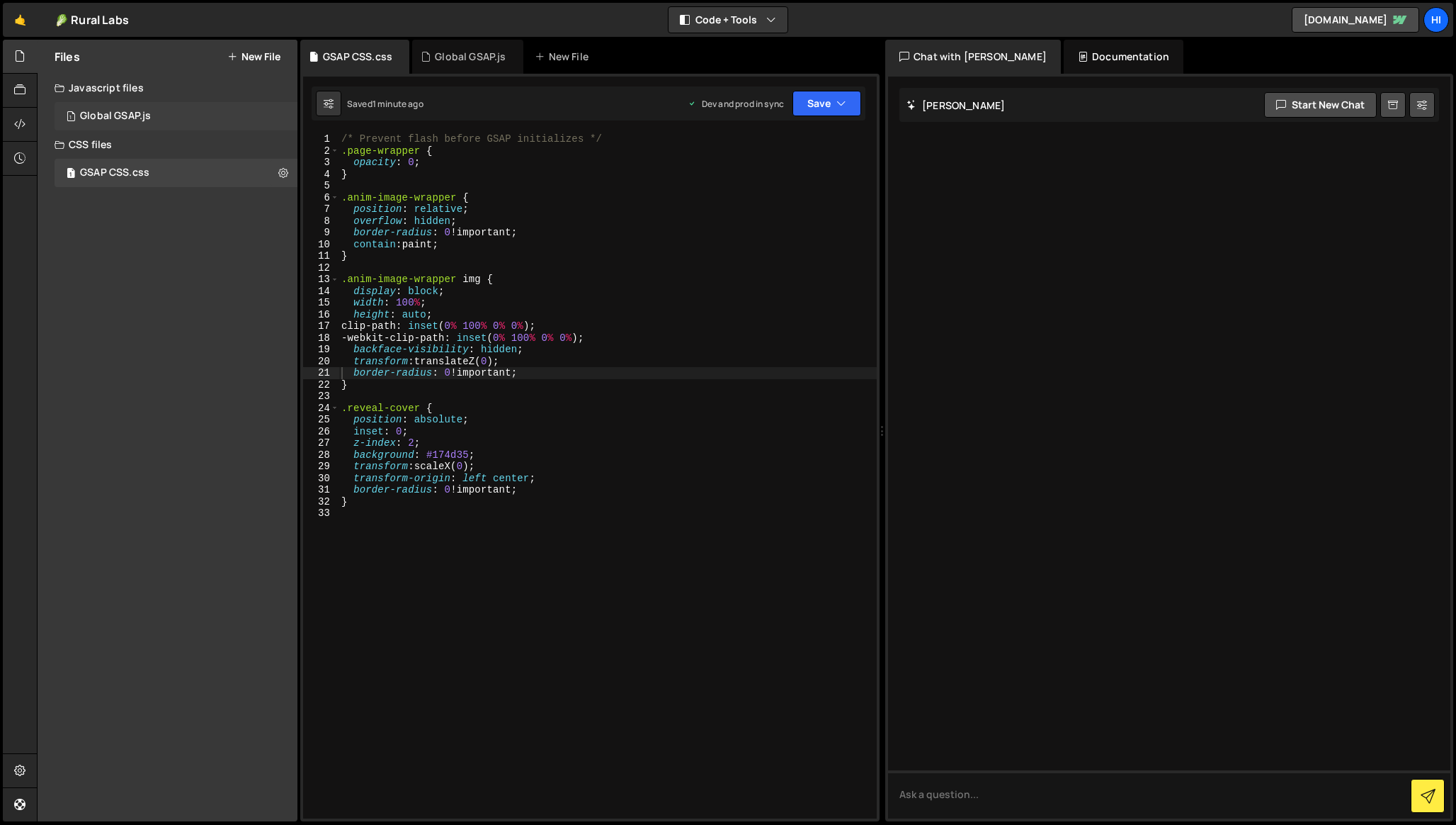
click at [133, 119] on div "Global GSAP.js" at bounding box center [115, 116] width 71 height 13
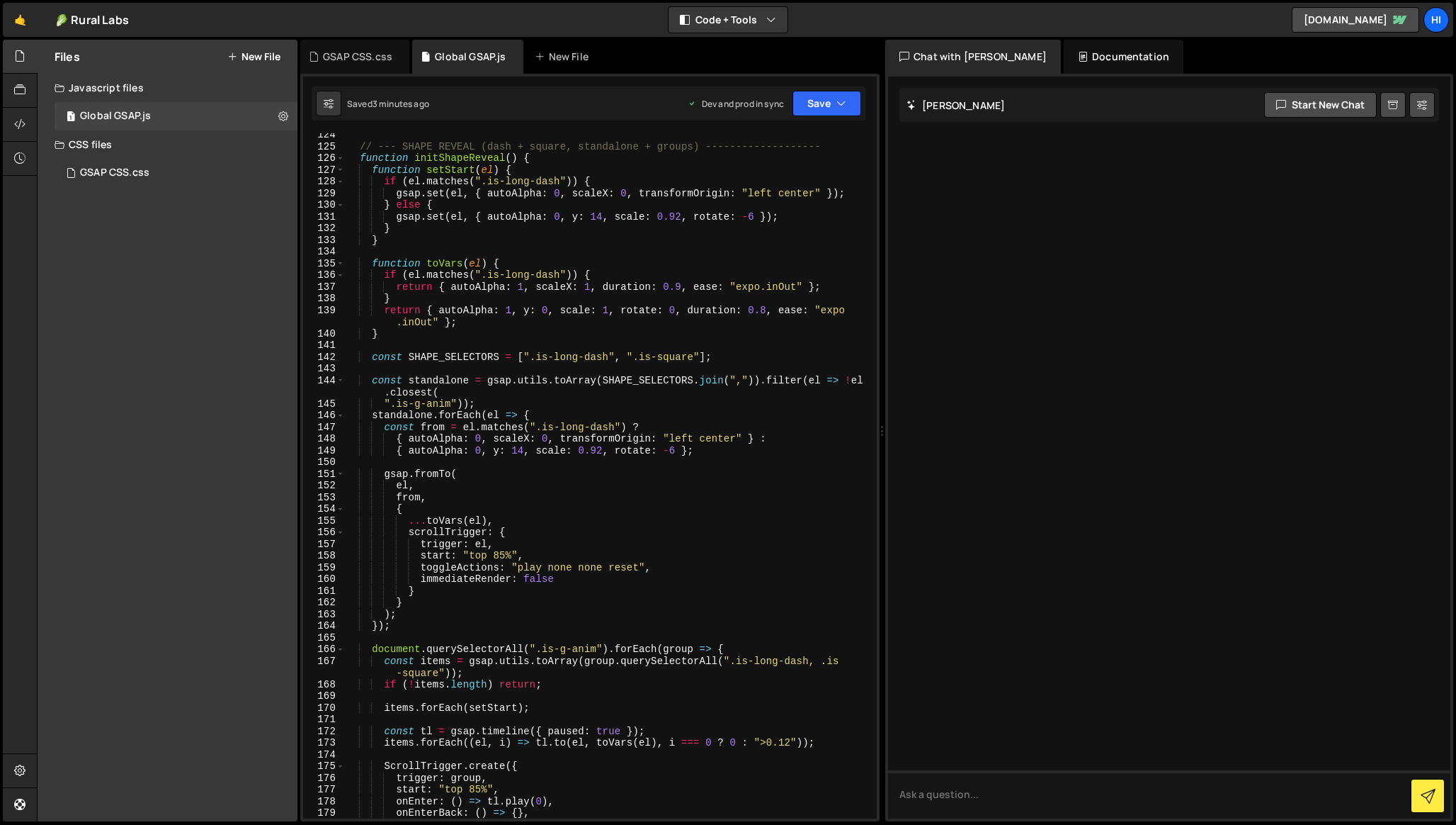
click at [434, 280] on div "// --- SHAPE REVEAL (dash + square, standalone + groups) ------------------- fu…" at bounding box center [608, 484] width 526 height 709
type textarea "})();"
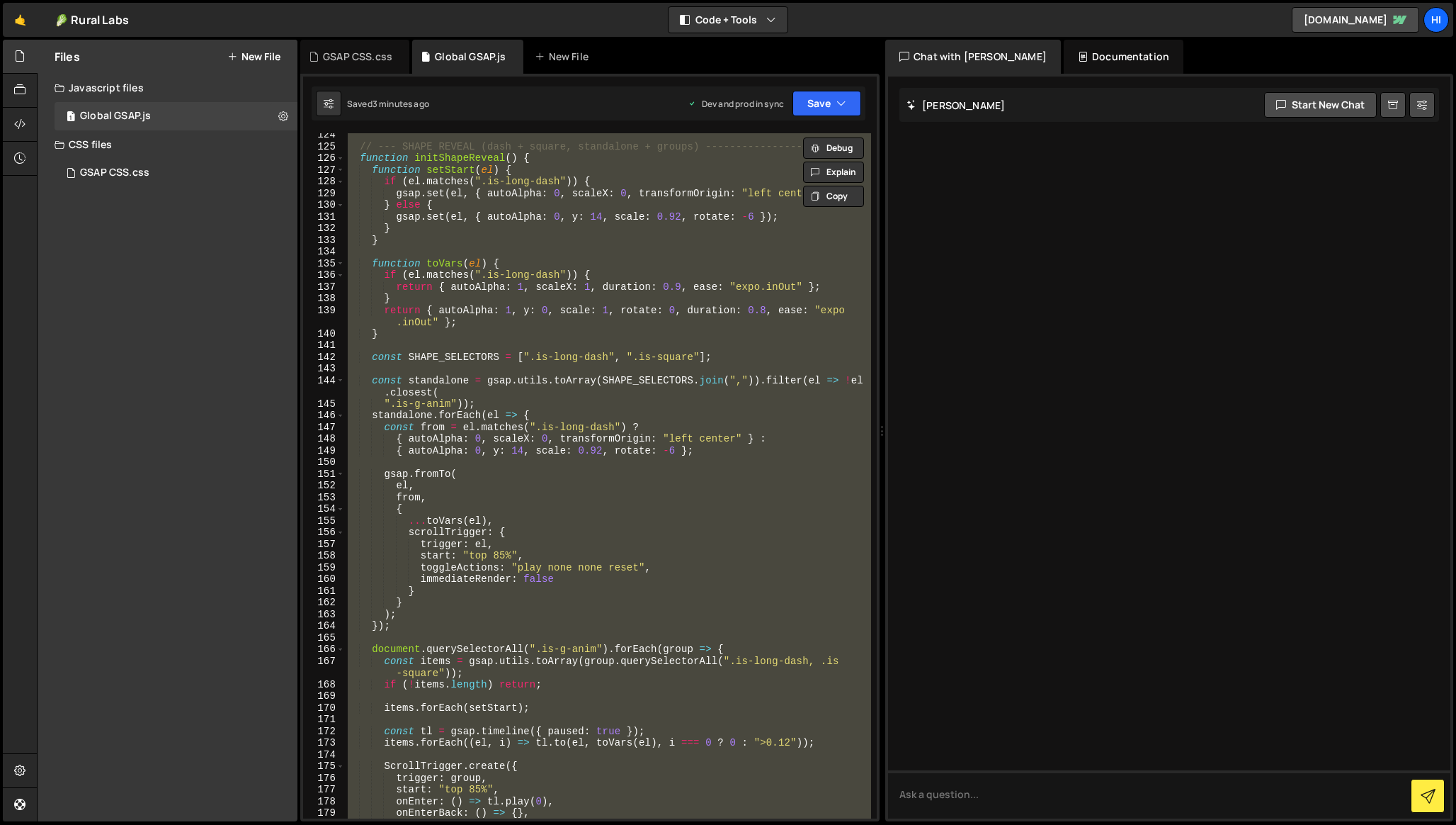
paste textarea
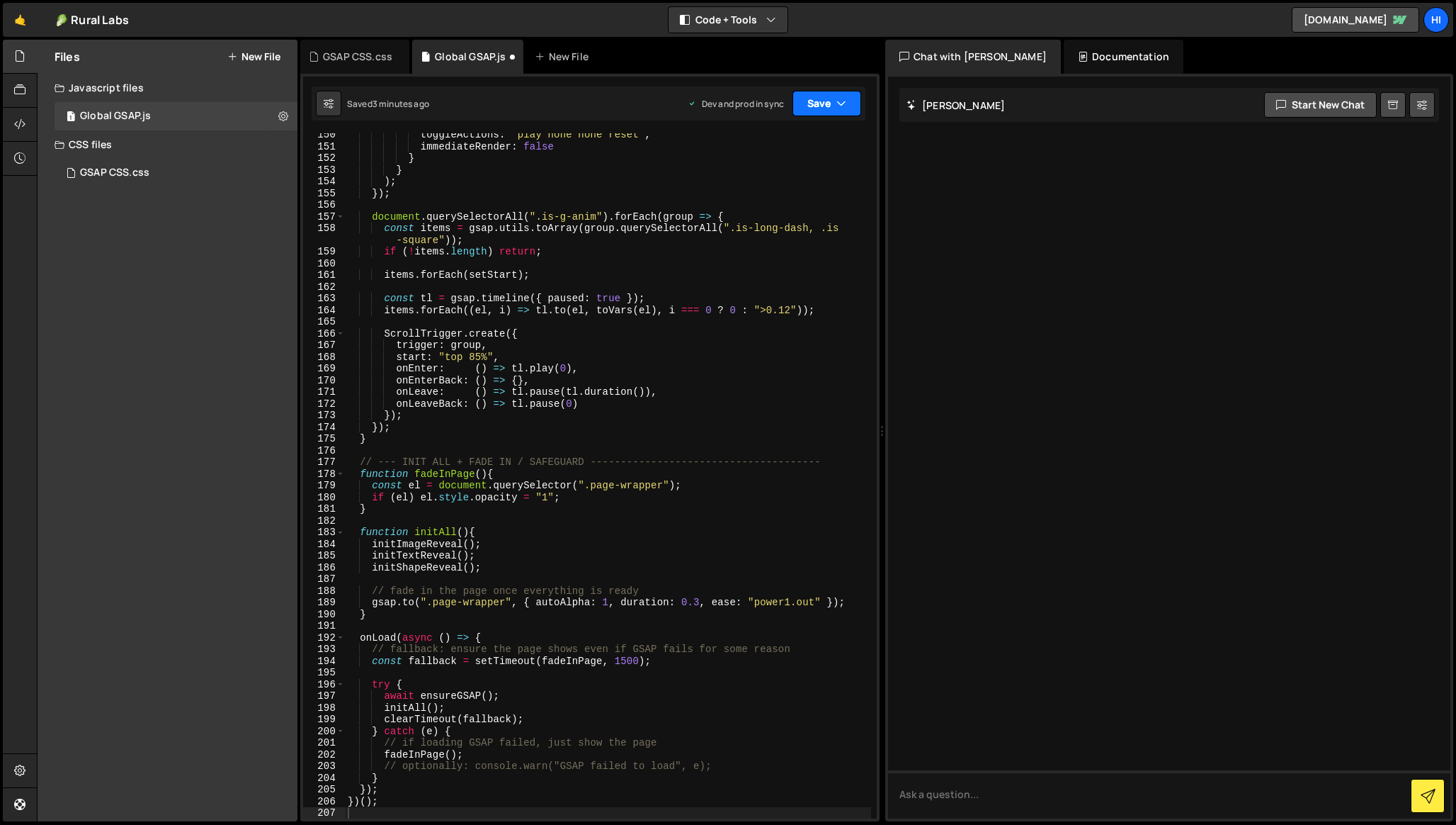
click at [830, 101] on button "Save" at bounding box center [827, 103] width 69 height 25
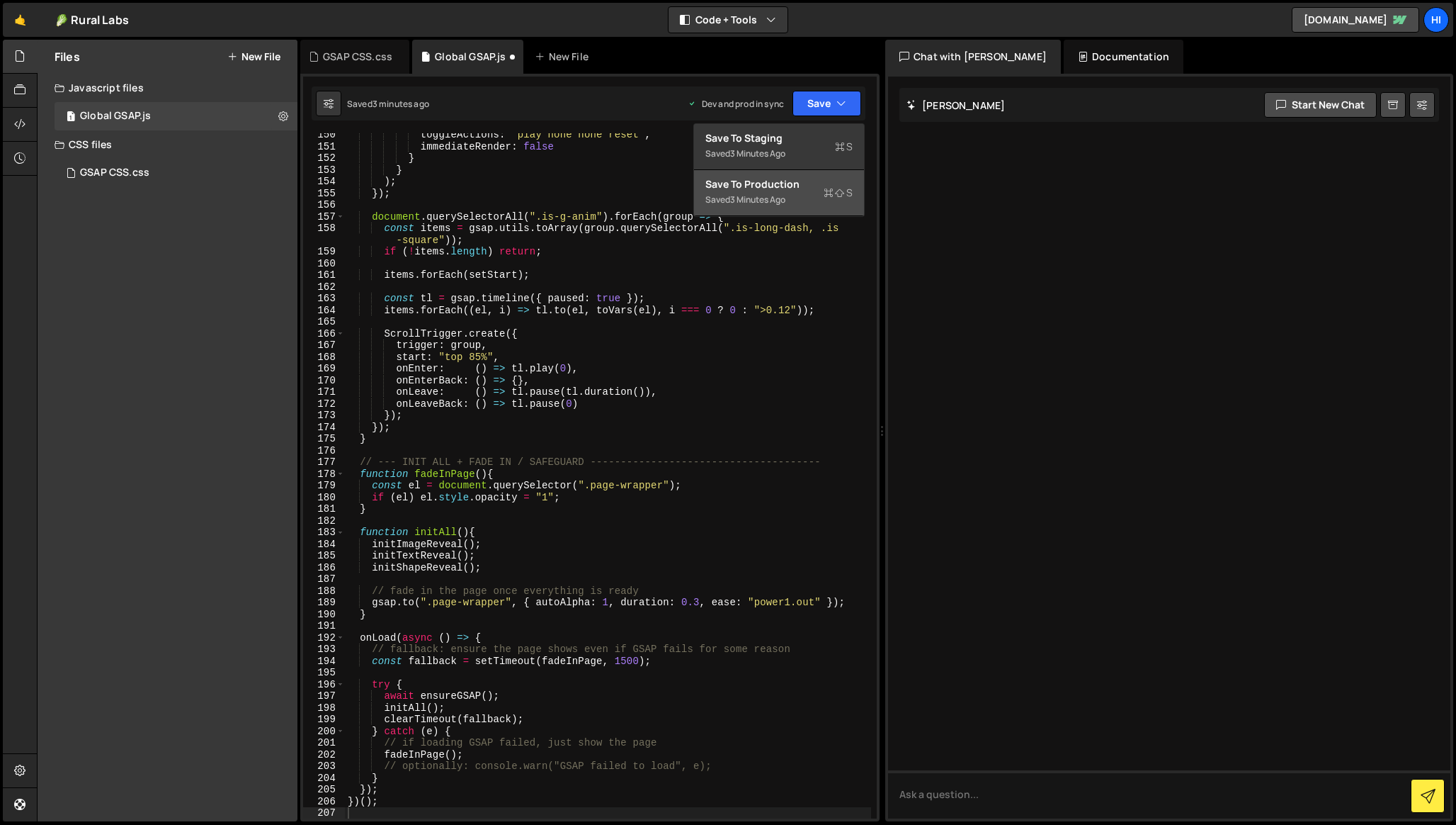
click at [782, 187] on div "Save to Production S" at bounding box center [779, 183] width 147 height 14
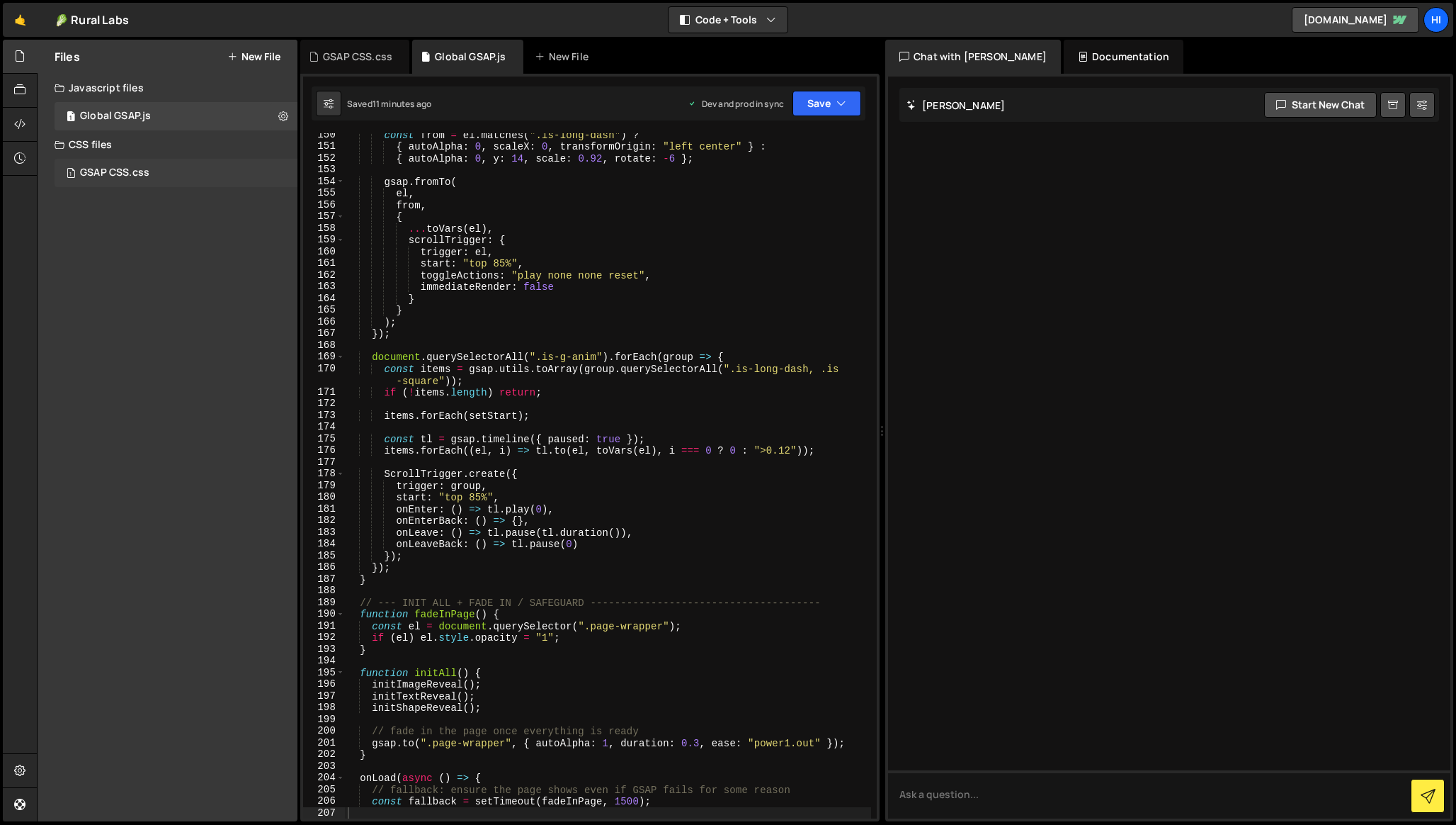
click at [164, 177] on div "1 GSAP CSS.css 0" at bounding box center [176, 173] width 243 height 29
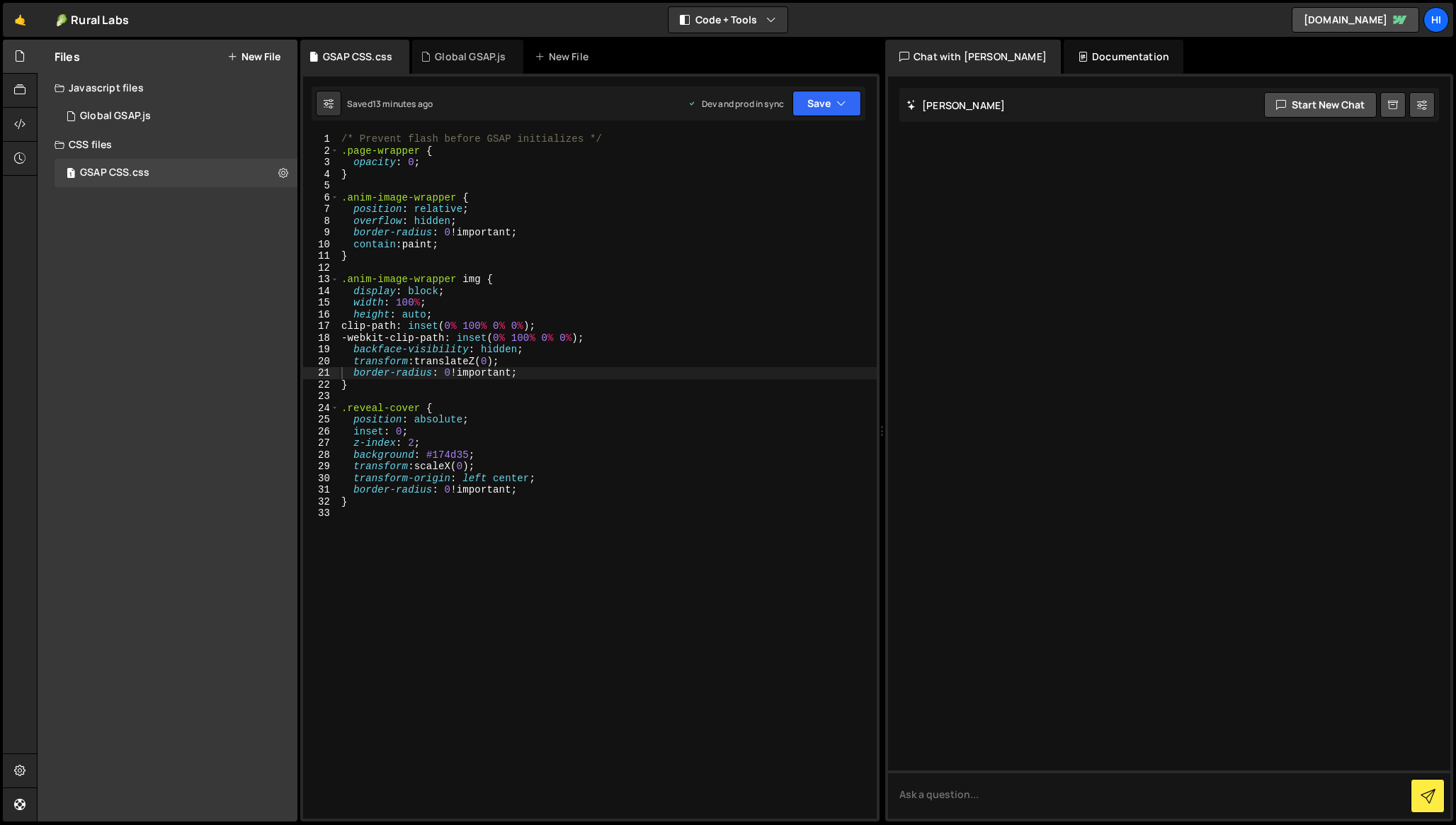
click at [521, 246] on div "/* Prevent flash before GSAP initializes */ .page-wrapper { opacity : 0 ; } .an…" at bounding box center [608, 488] width 538 height 709
type textarea "}"
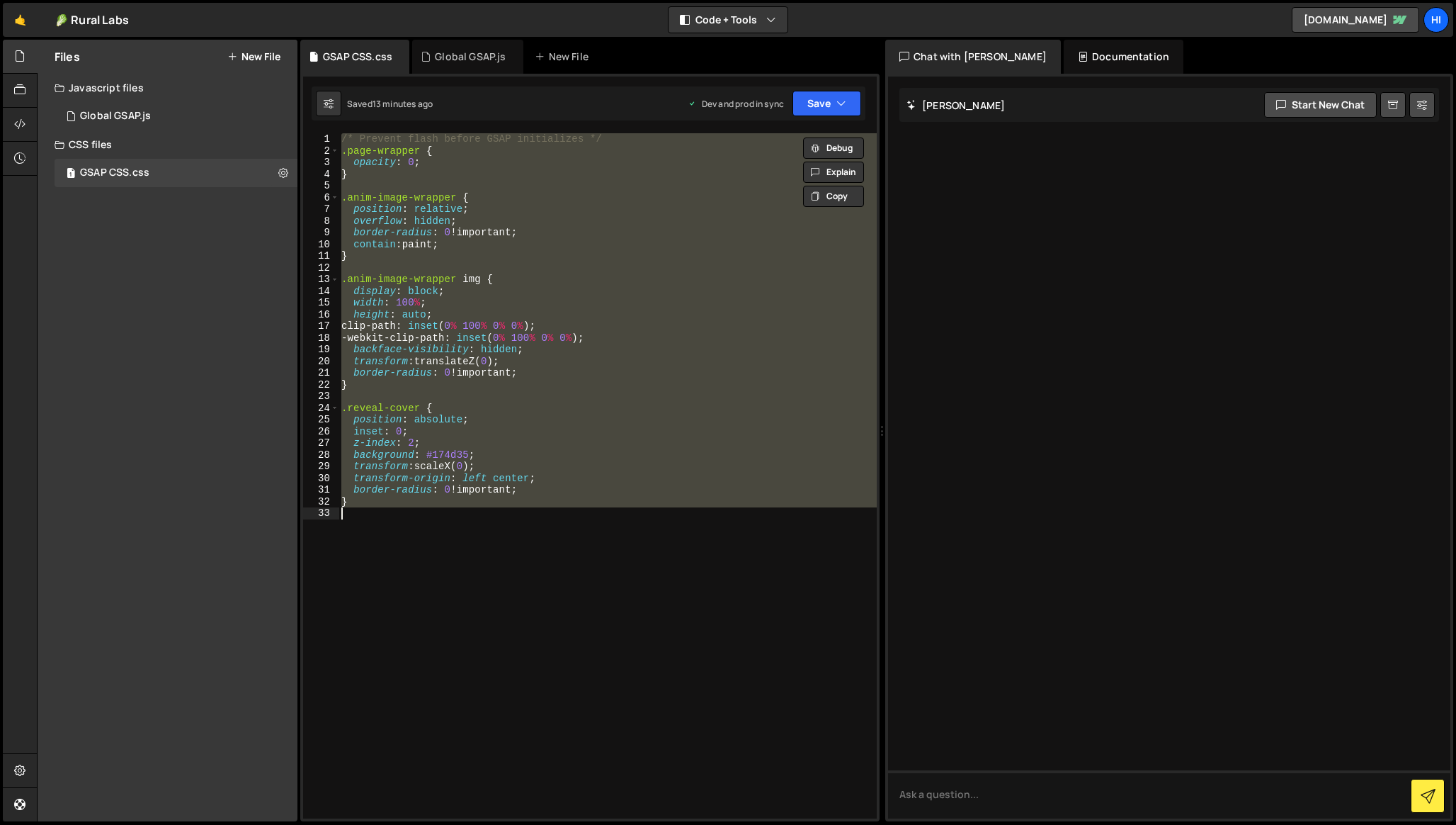
paste textarea
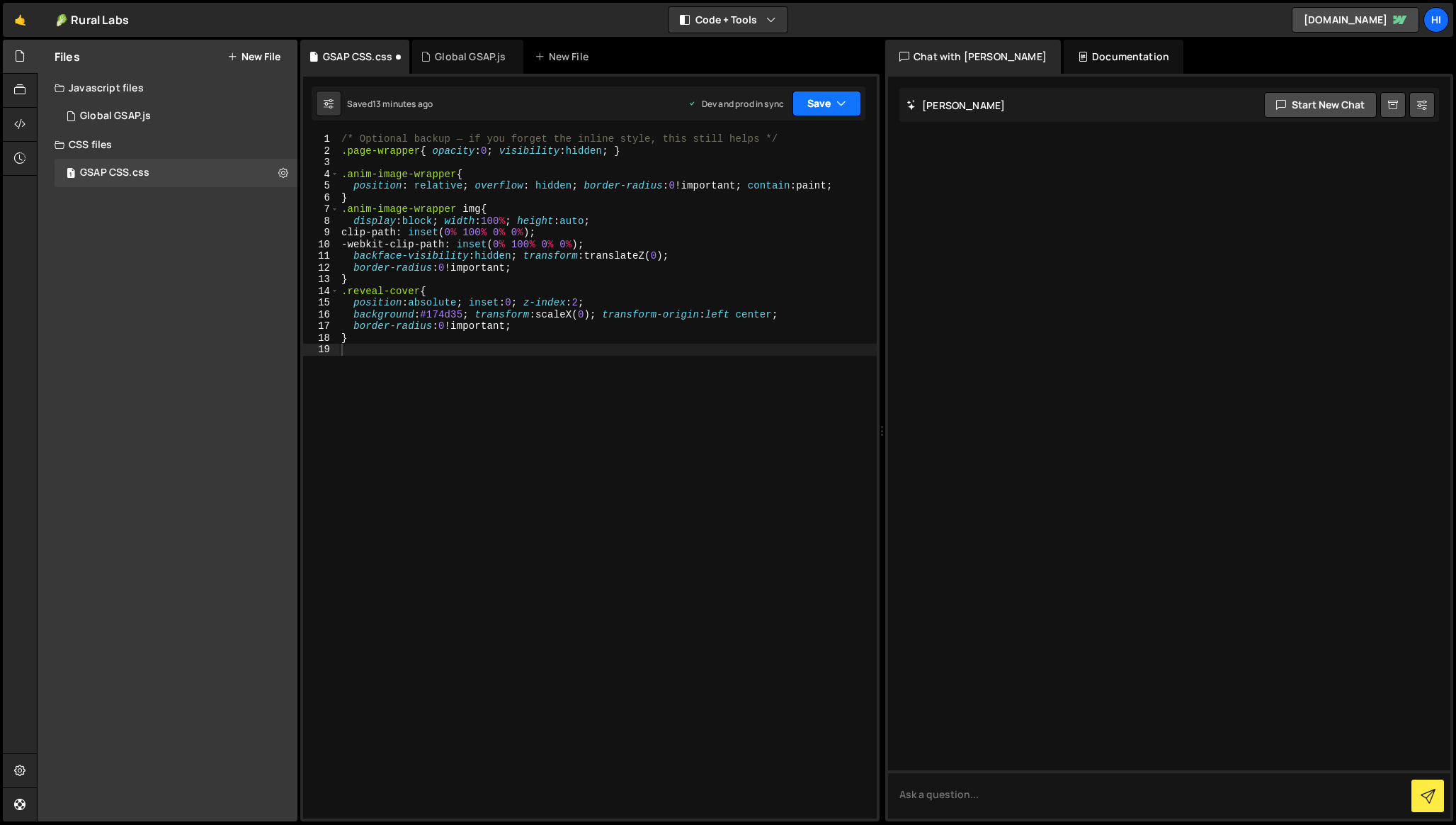
click at [825, 108] on button "Save" at bounding box center [827, 103] width 69 height 25
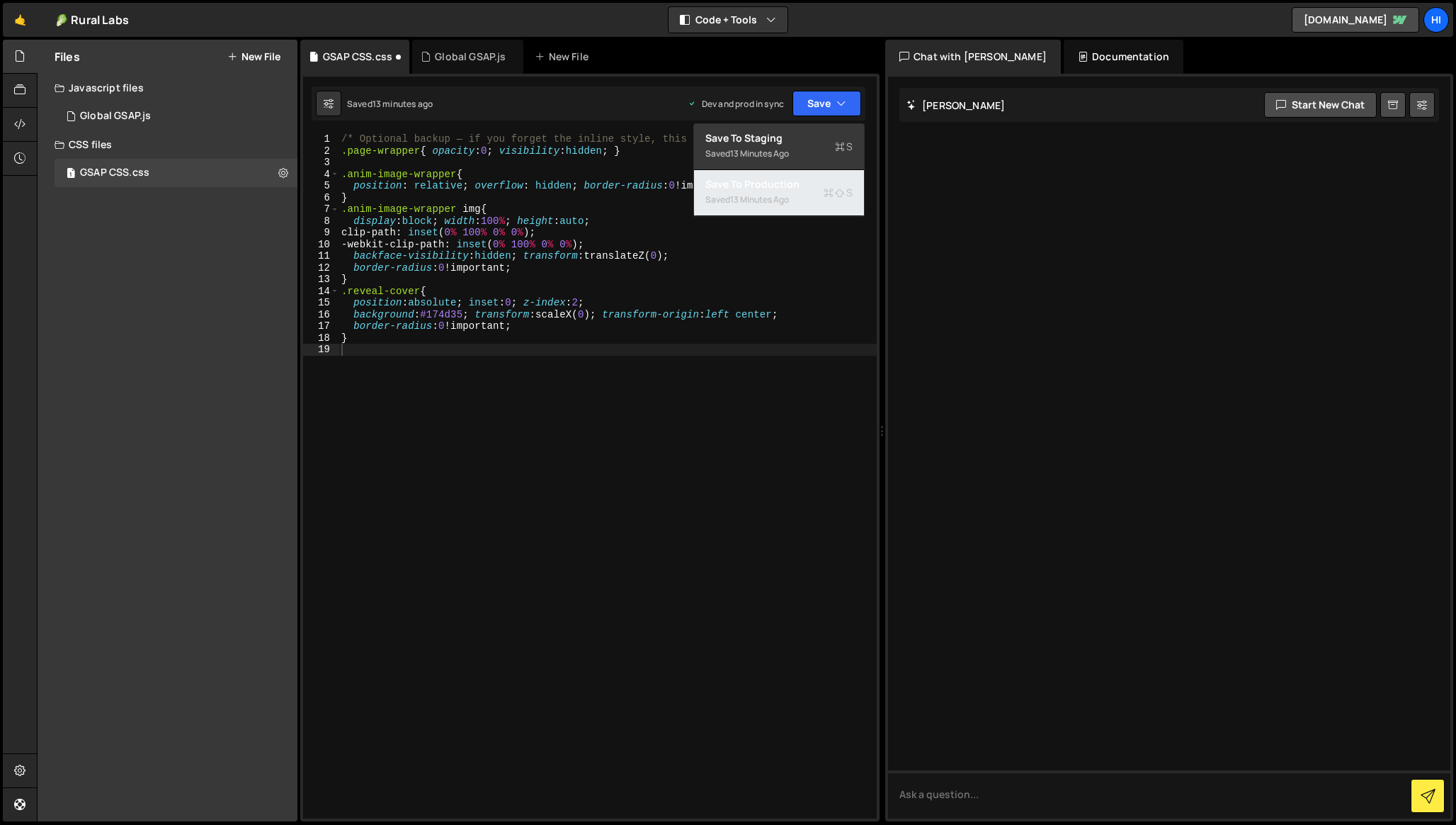
click at [776, 192] on div "Saved 13 minutes ago" at bounding box center [779, 200] width 147 height 17
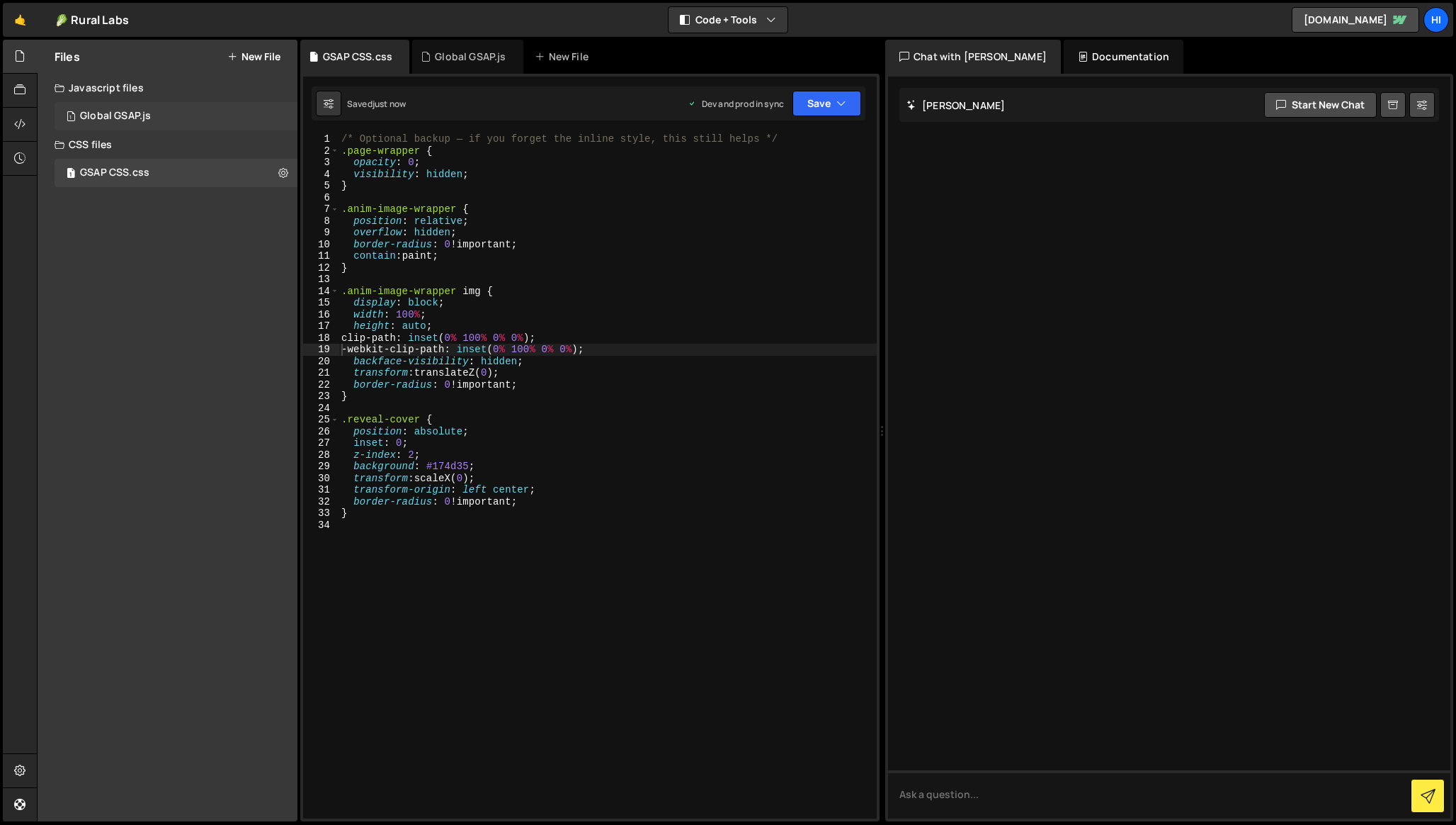
click at [127, 112] on div "Global GSAP.js" at bounding box center [115, 116] width 71 height 13
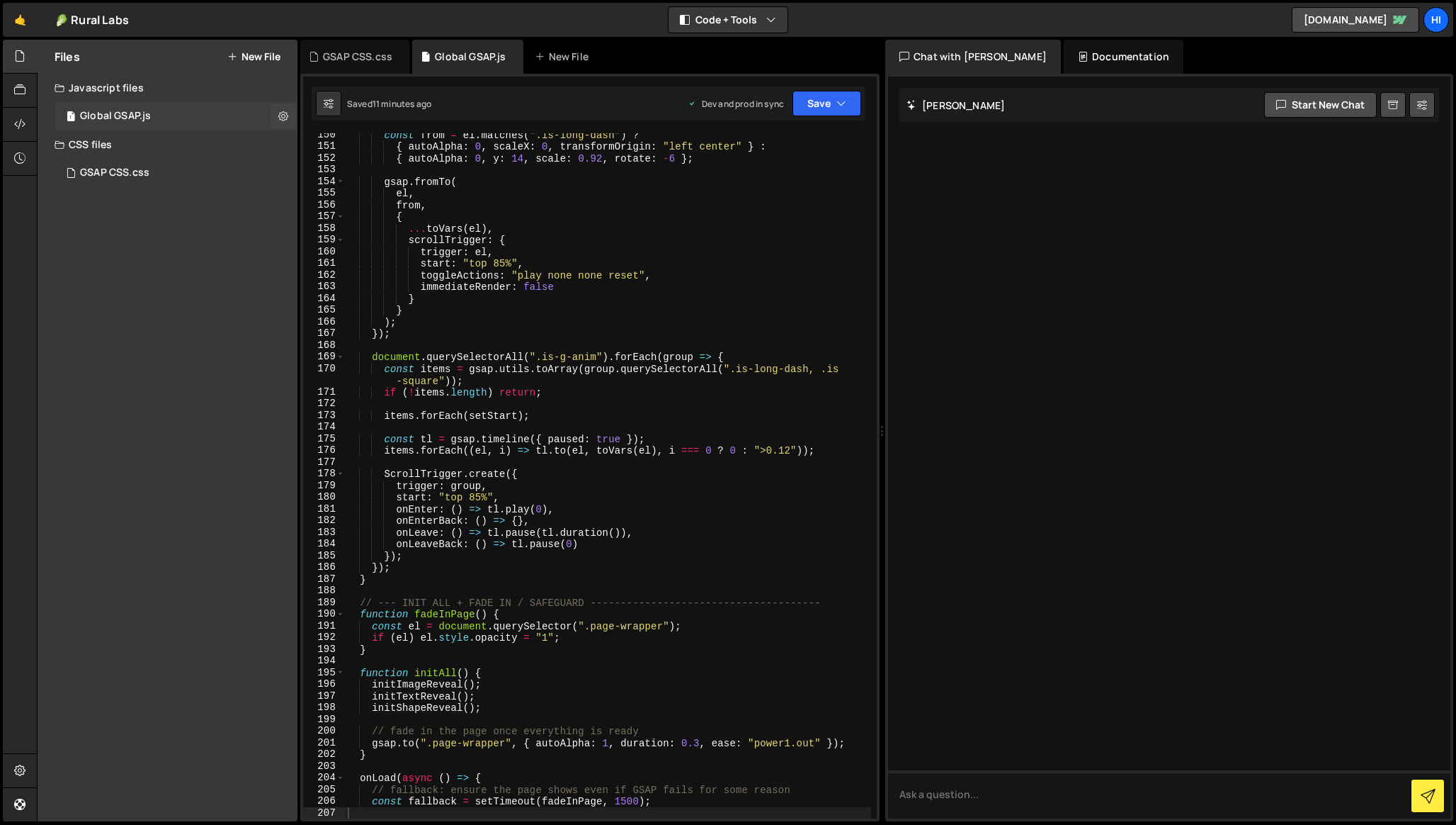
drag, startPoint x: 79, startPoint y: 142, endPoint x: 82, endPoint y: 113, distance: 29.2
click at [82, 114] on div "Files New File Create your first file Get started by starting a Javascript or C…" at bounding box center [168, 430] width 260 height 782
click at [136, 114] on div "Global GSAP.js" at bounding box center [115, 116] width 71 height 13
click at [478, 290] on div "const from = el . matches ( ".is-long-dash" ) ? { autoAlpha : 0 , scaleX : 0 , …" at bounding box center [608, 484] width 526 height 709
type textarea "})();"
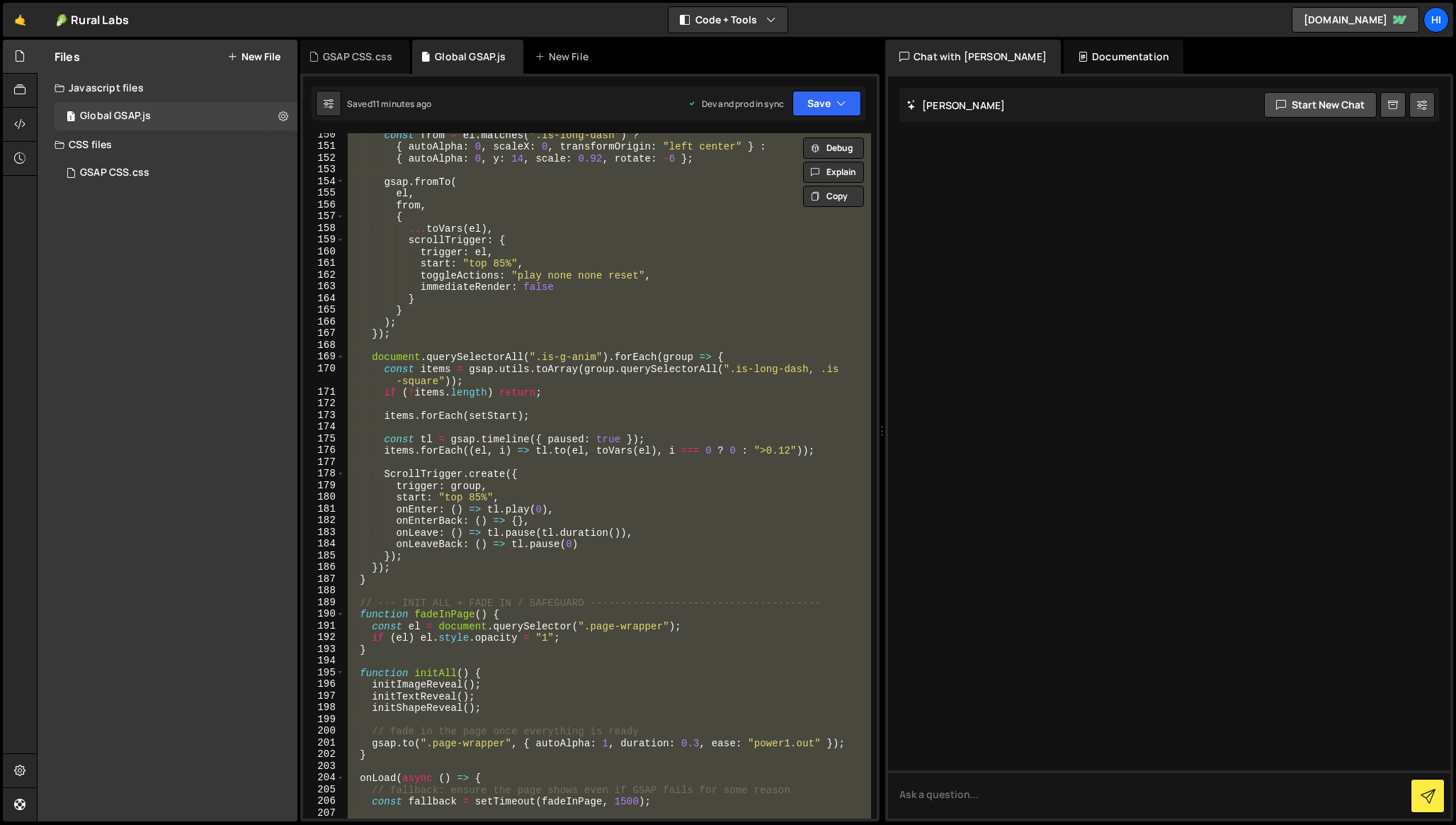
paste textarea
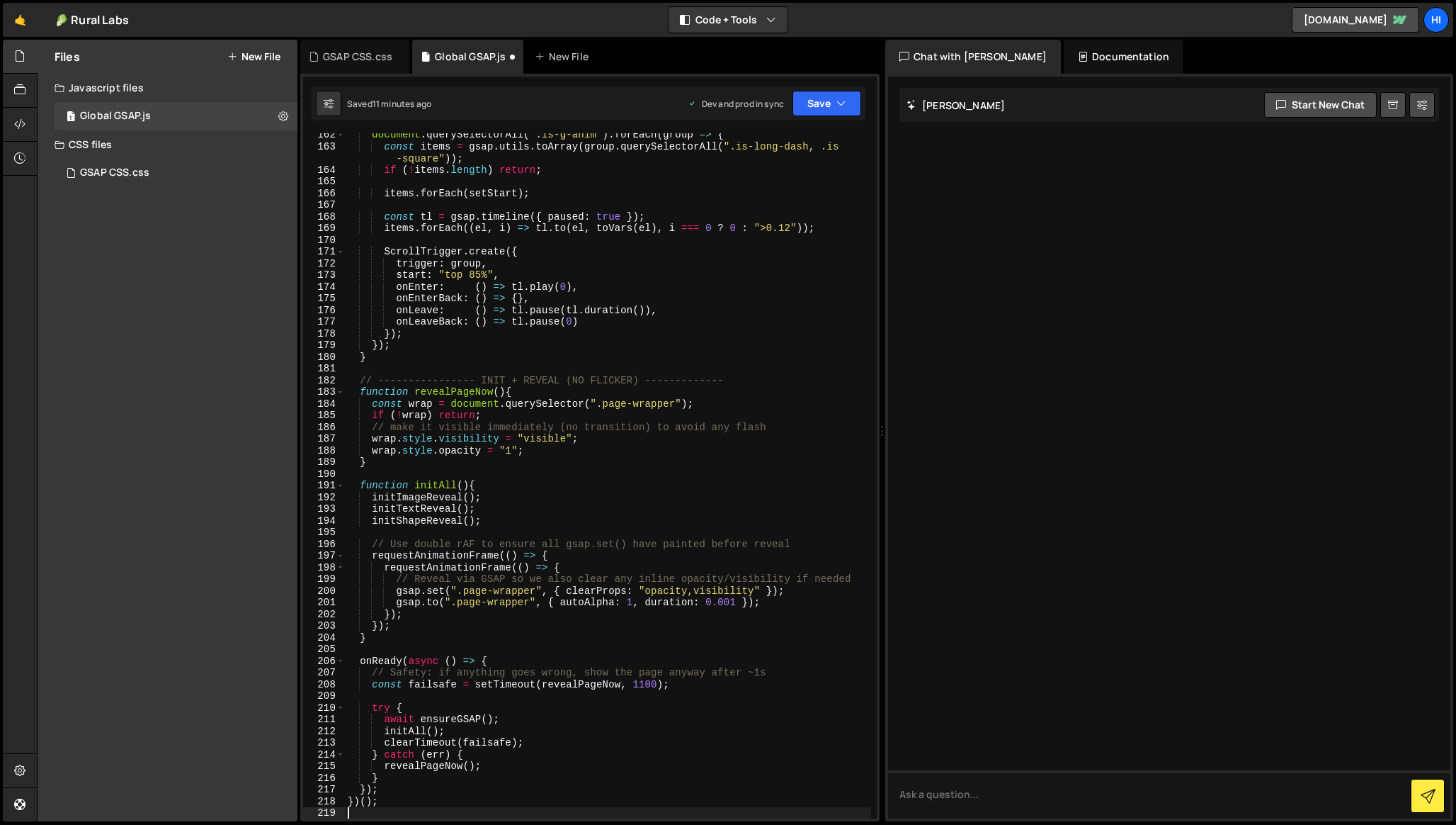
scroll to position [1968, 0]
click at [826, 99] on button "Save" at bounding box center [827, 103] width 69 height 25
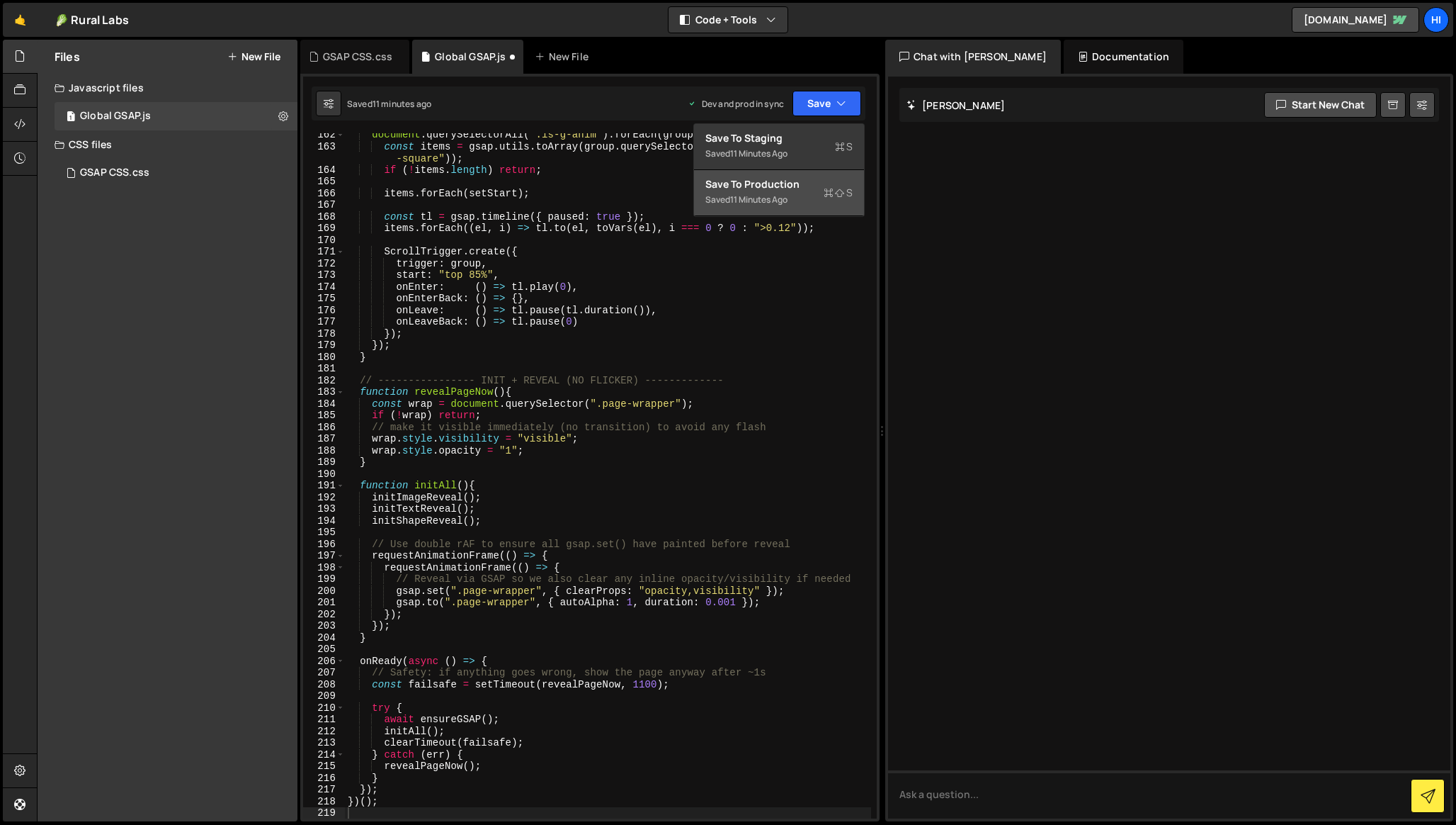
click at [768, 194] on div "11 minutes ago" at bounding box center [759, 199] width 57 height 12
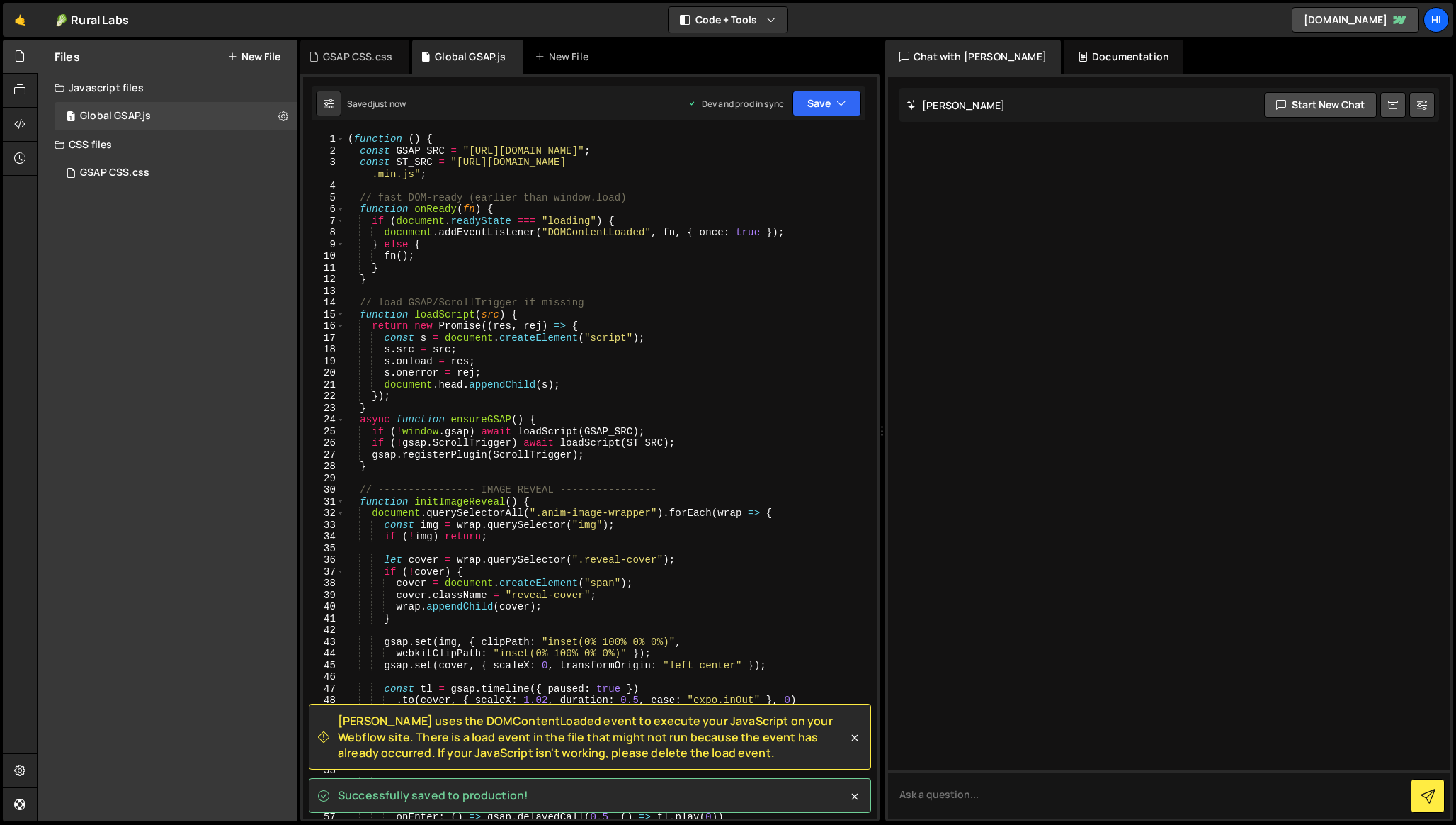
scroll to position [0, 0]
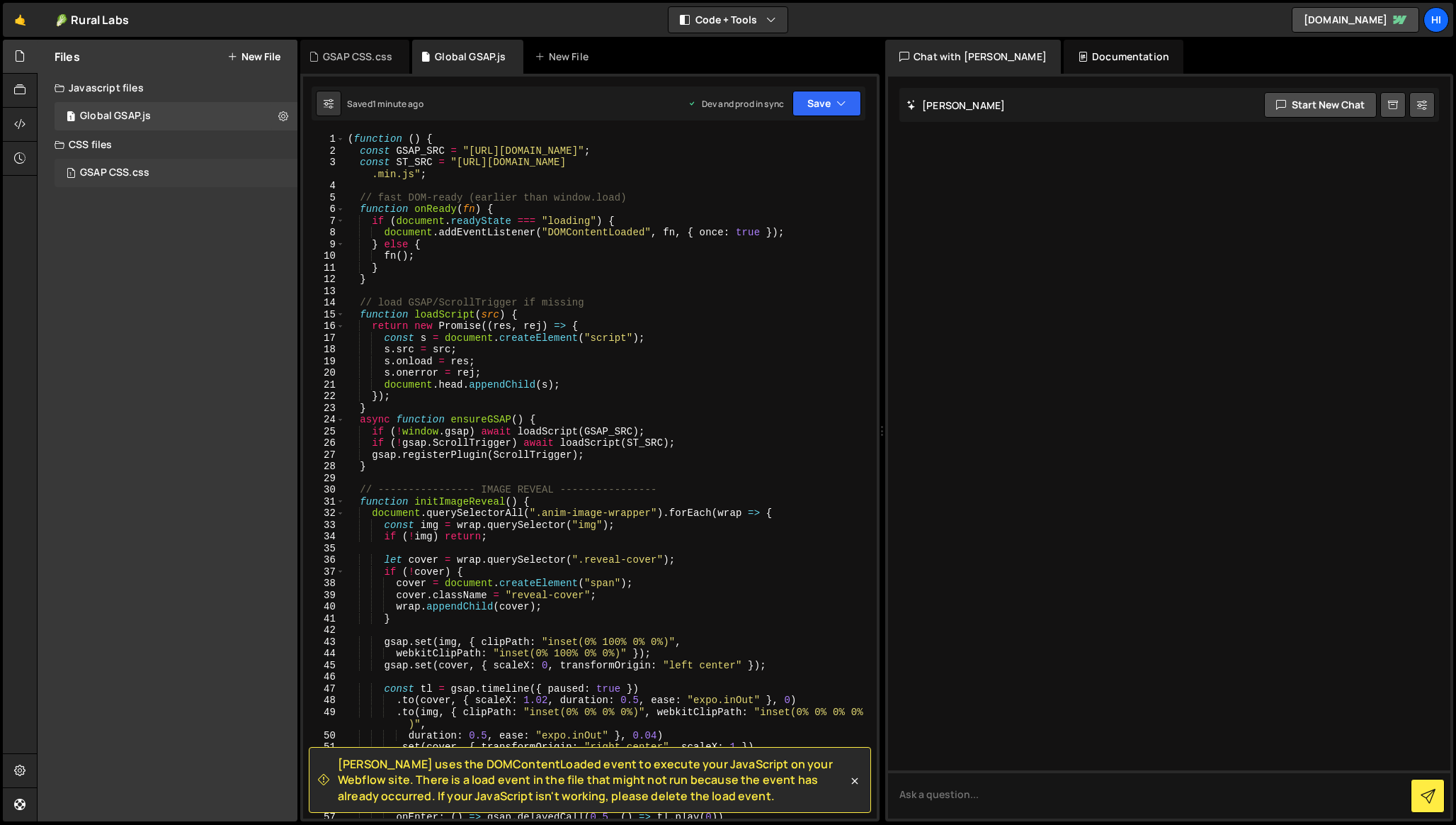
click at [116, 167] on div "GSAP CSS.css" at bounding box center [115, 173] width 70 height 13
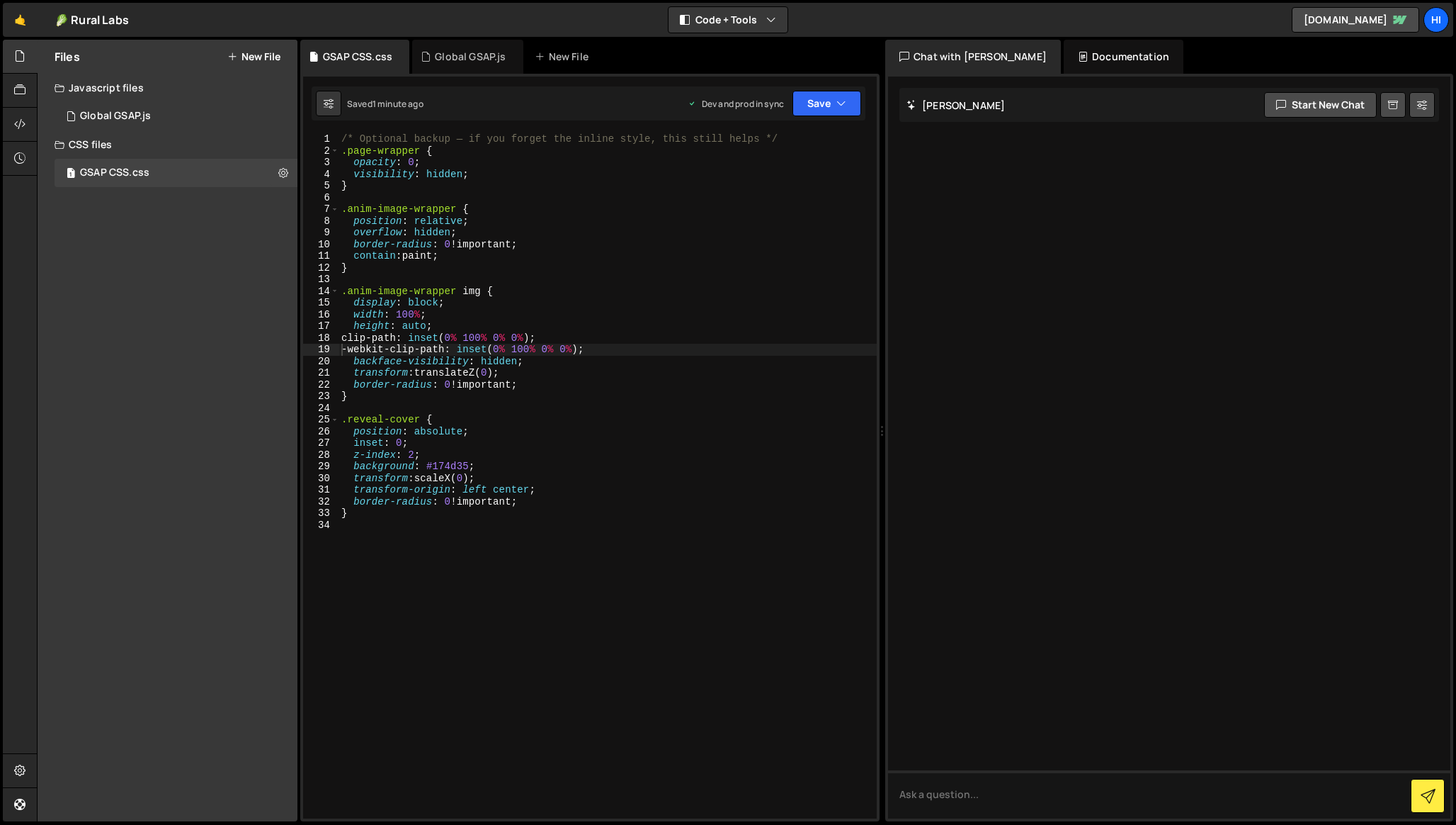
click at [439, 245] on div "/* Optional backup — if you forget the inline style, this still helps */ .page-…" at bounding box center [608, 488] width 538 height 709
type textarea "}"
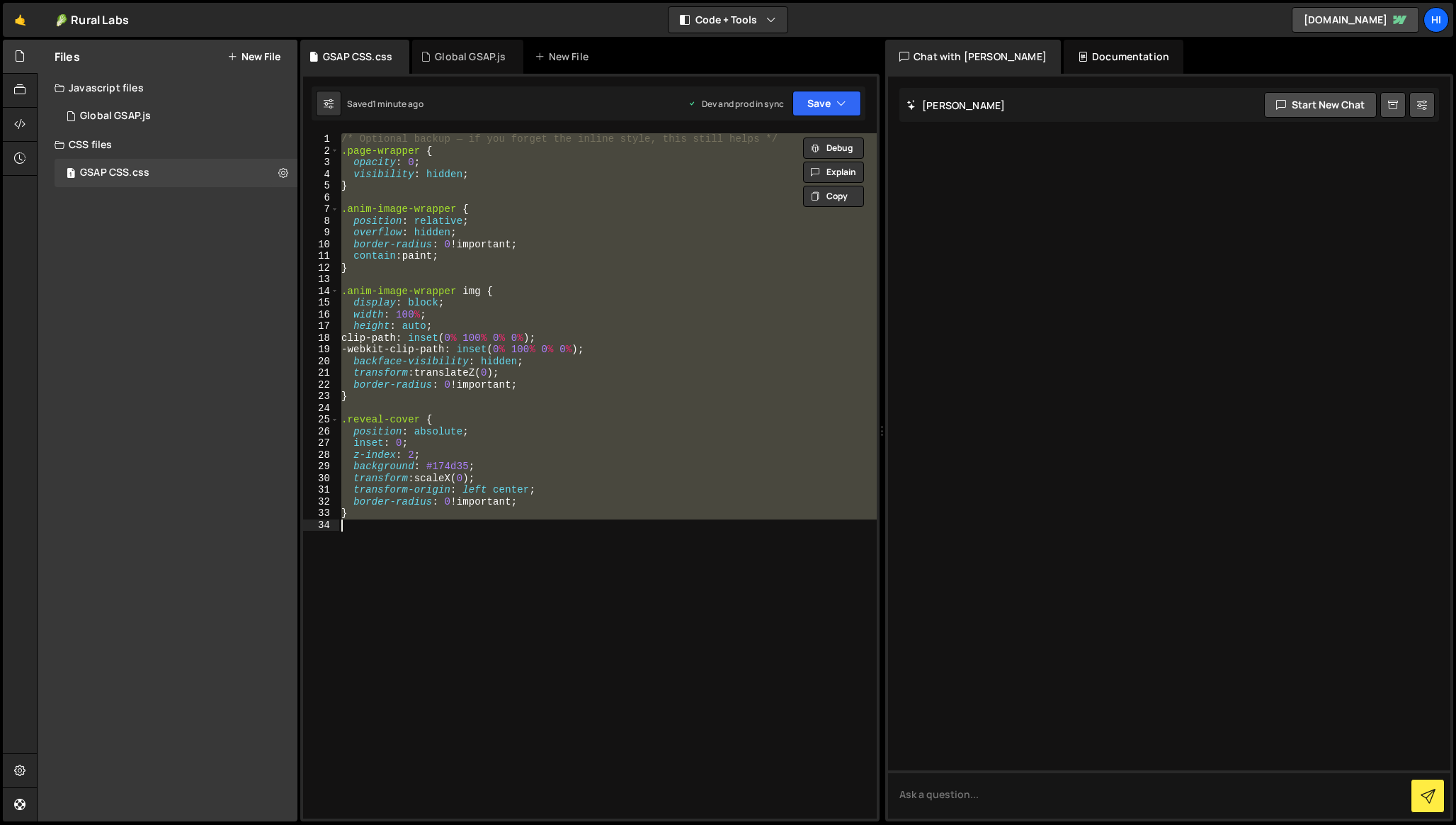
paste textarea
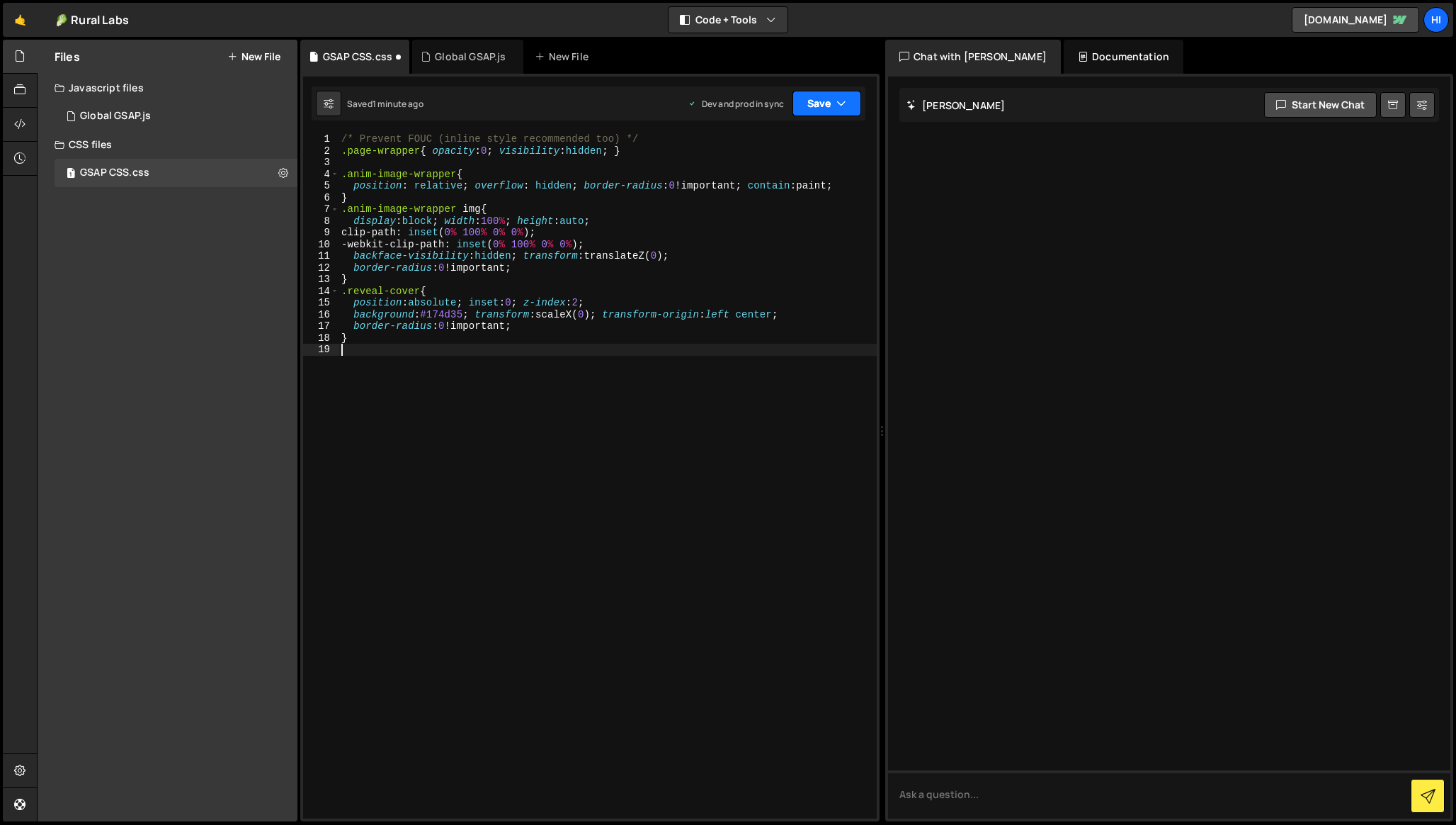
click at [822, 106] on button "Save" at bounding box center [827, 103] width 69 height 25
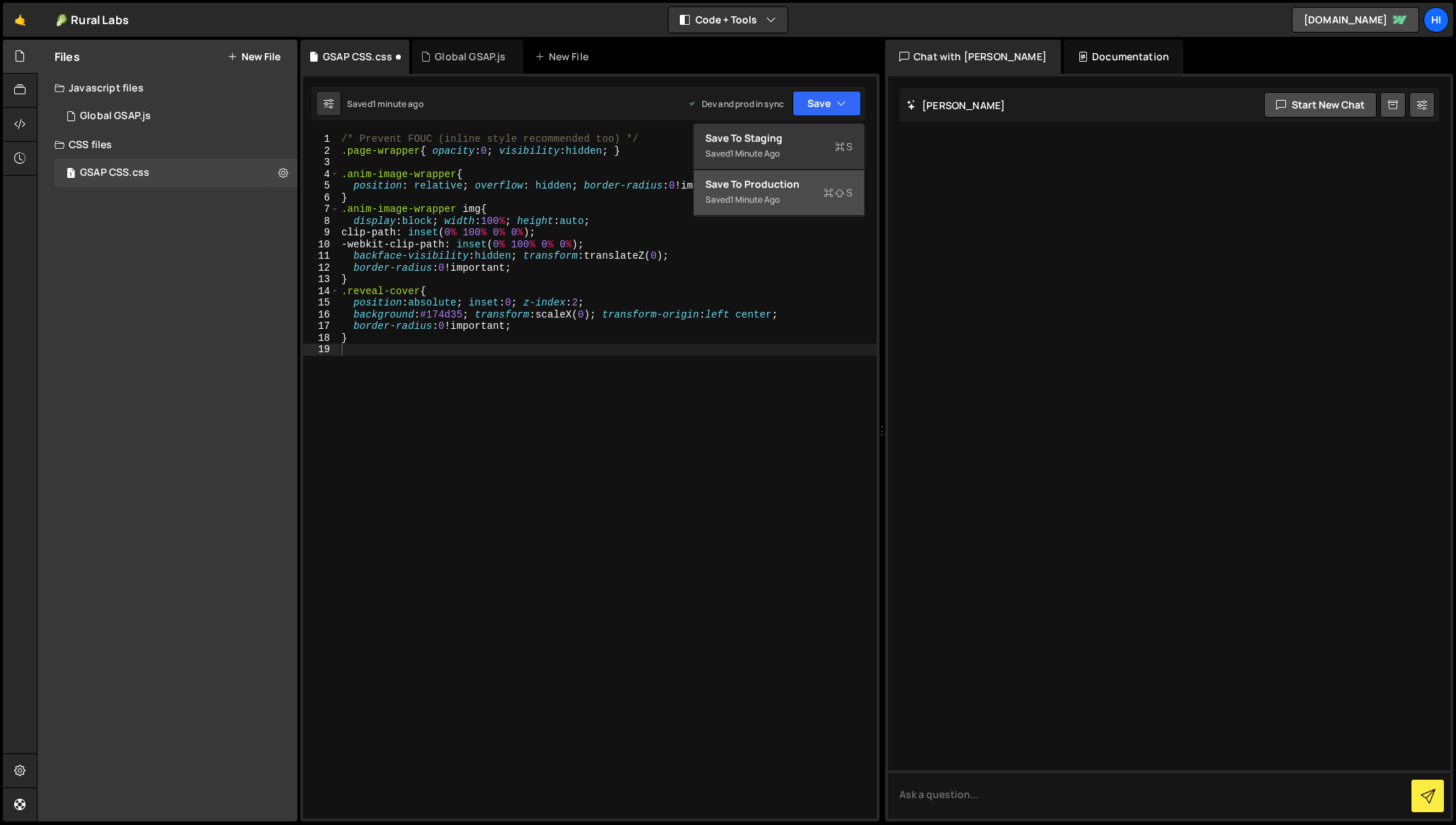
click at [780, 188] on div "Save to Production S" at bounding box center [779, 183] width 147 height 14
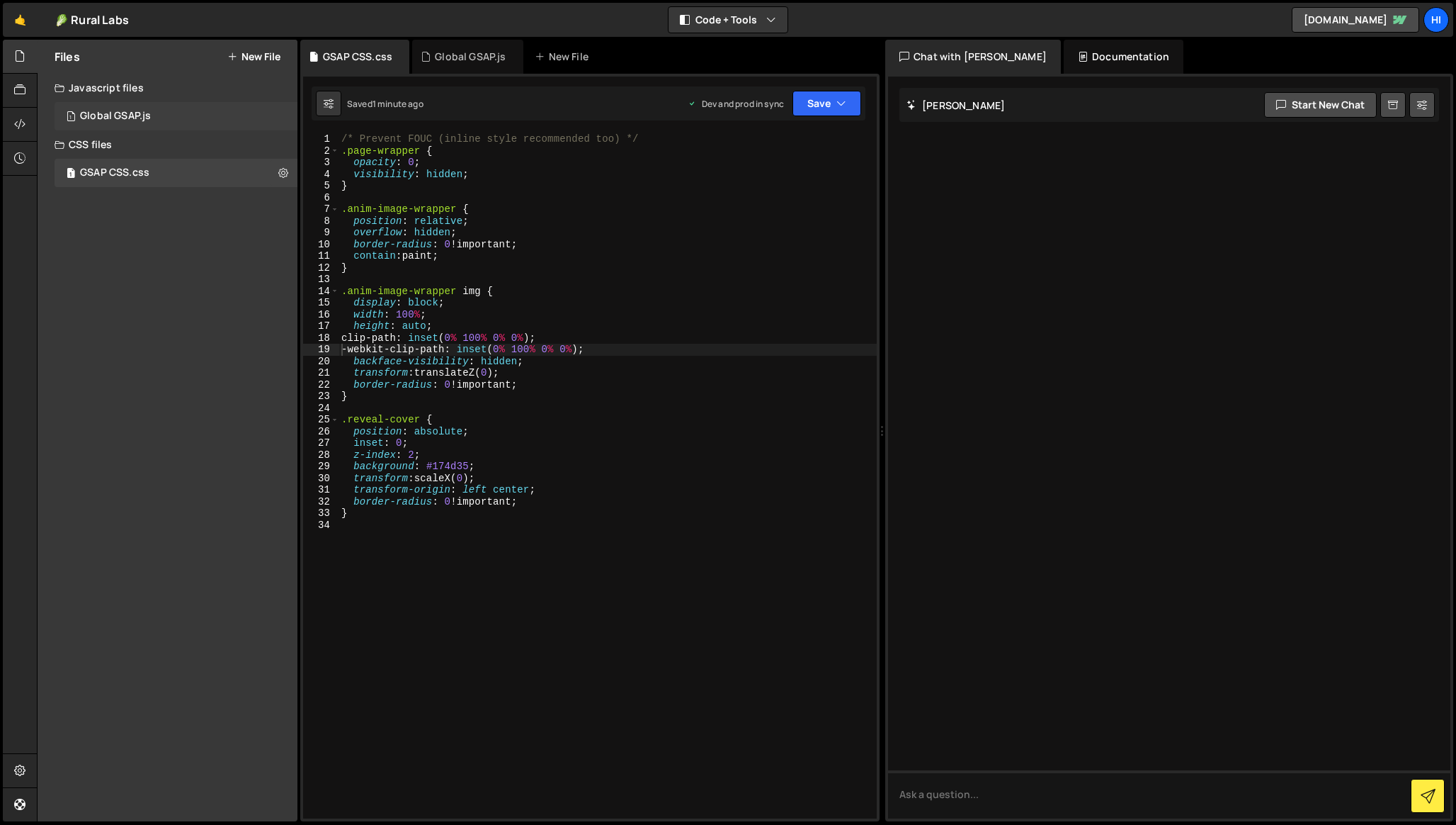
click at [200, 105] on div "1 Global GSAP.js 0" at bounding box center [176, 116] width 243 height 29
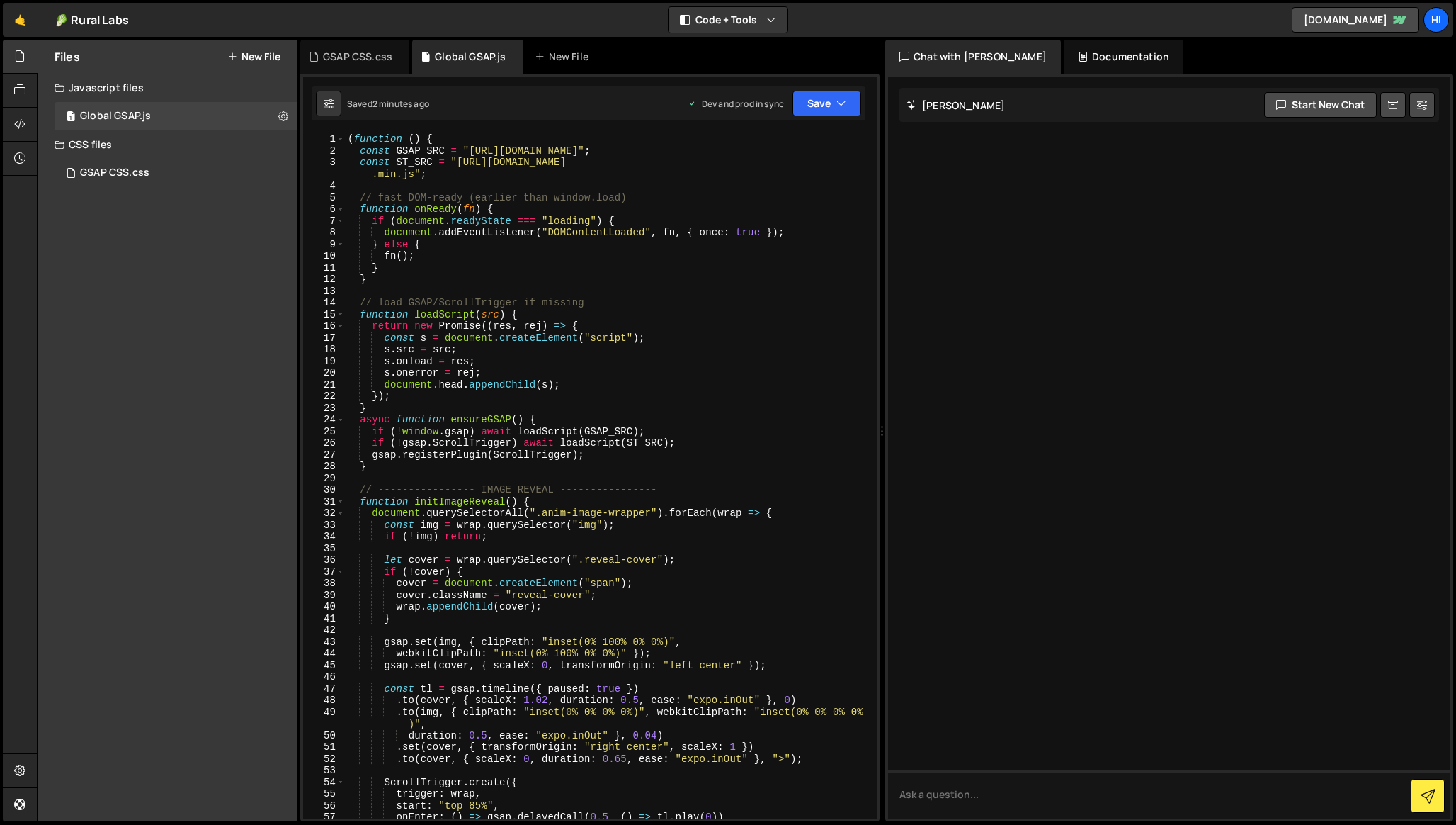
click at [508, 281] on div "( function ( ) { const GSAP_SRC = "https://cdnjs.cloudflare.com/ajax/libs/gsap/…" at bounding box center [608, 488] width 526 height 709
type textarea "})();"
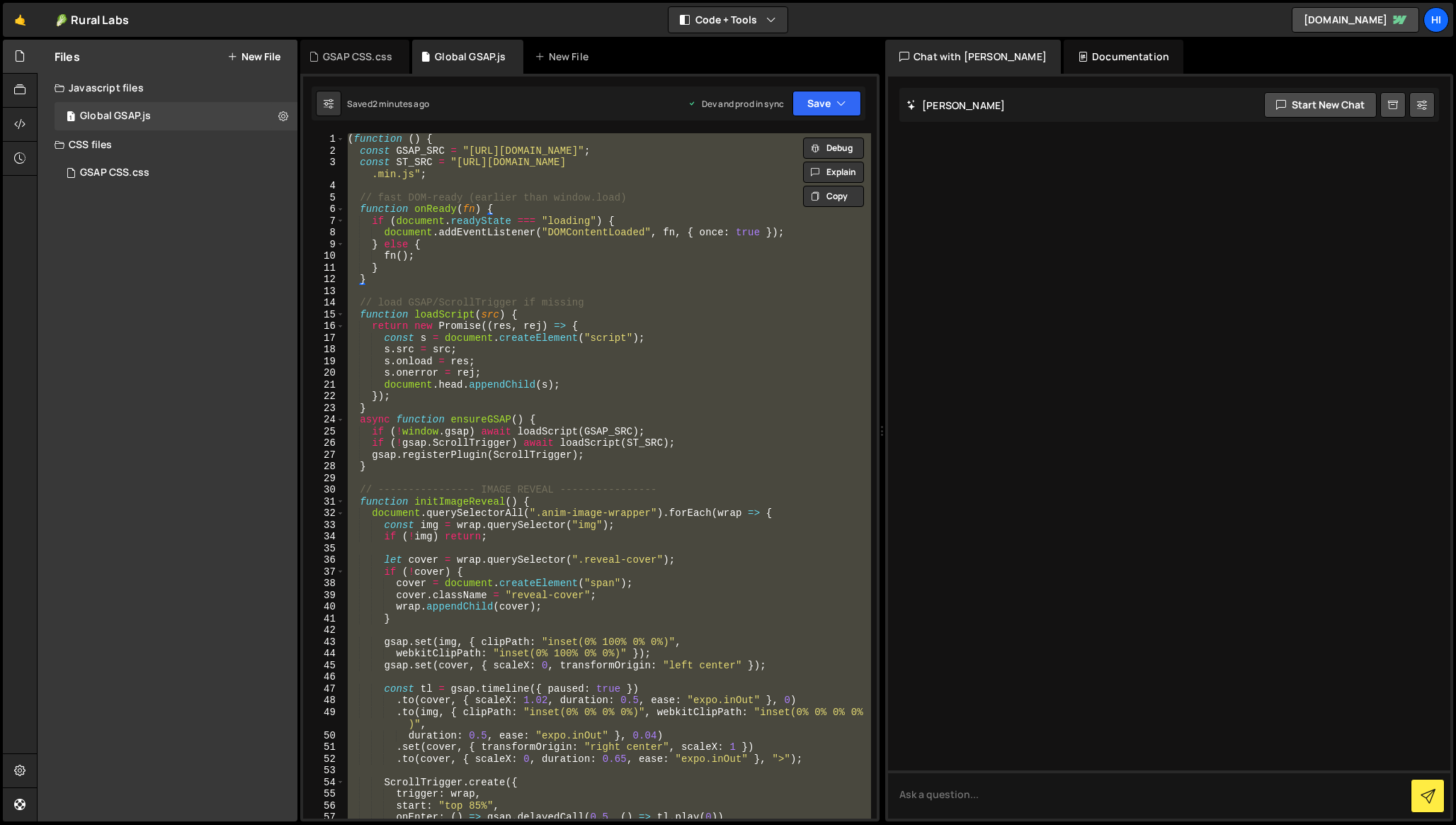
paste textarea
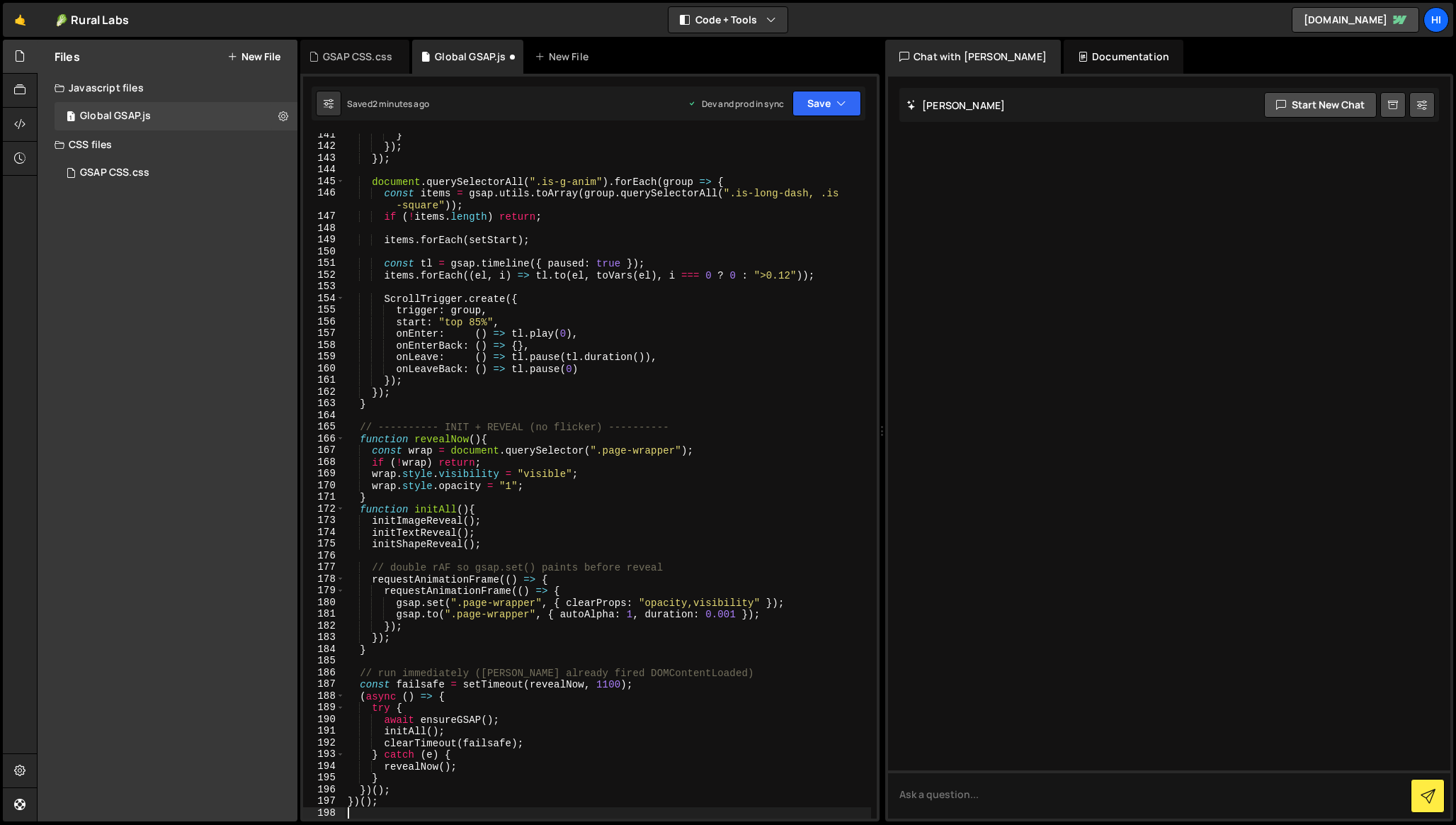
scroll to position [1724, 0]
click at [810, 103] on button "Save" at bounding box center [827, 103] width 69 height 25
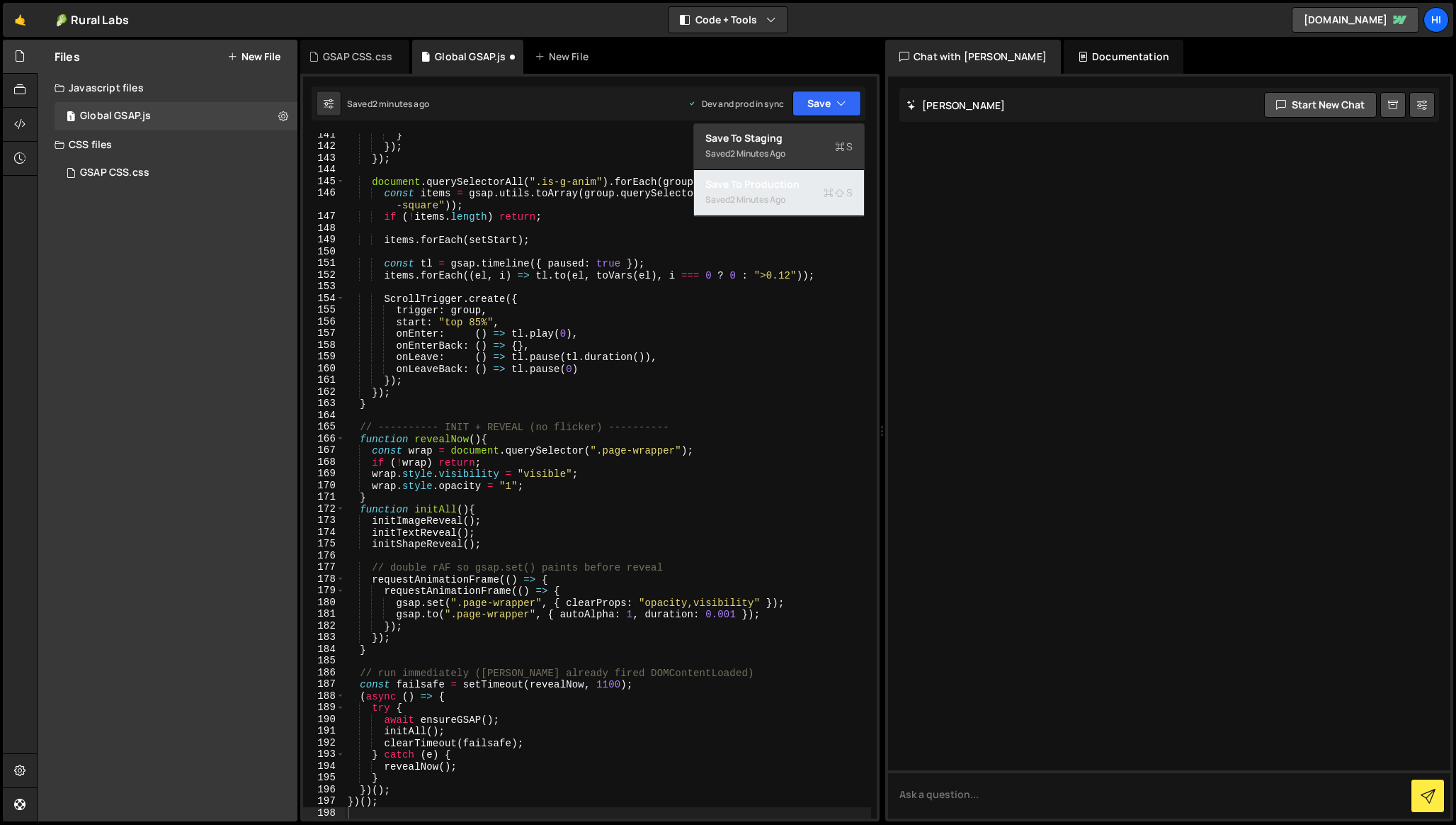
click at [790, 193] on div "Saved 2 minutes ago" at bounding box center [779, 200] width 147 height 17
